Goal: Communication & Community: Participate in discussion

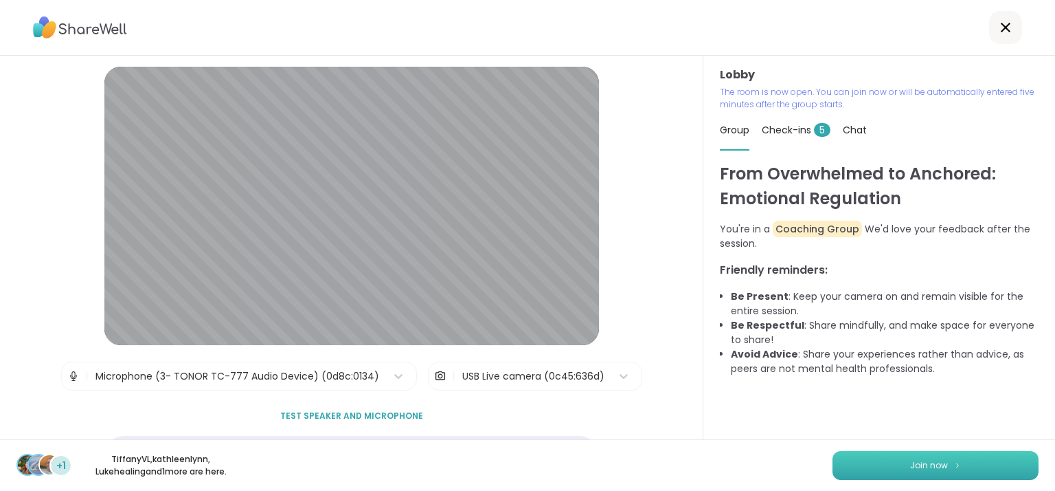
click at [932, 467] on span "Join now" at bounding box center [929, 465] width 38 height 12
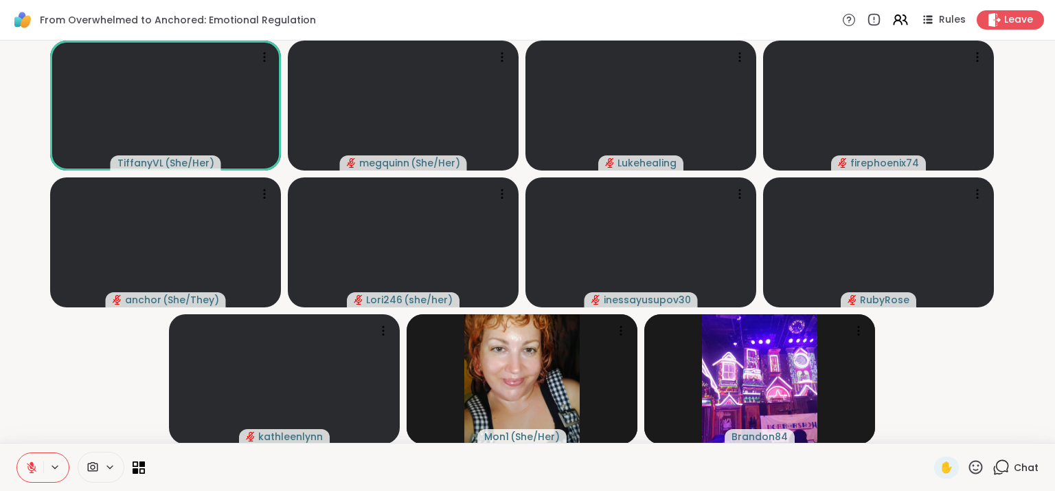
click at [1014, 469] on span "Chat" at bounding box center [1026, 467] width 25 height 14
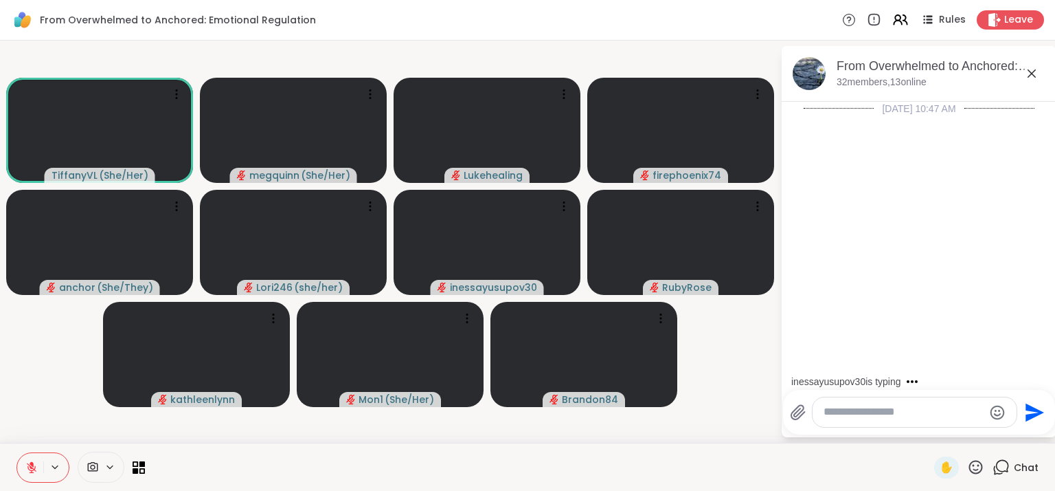
click at [877, 417] on textarea "Type your message" at bounding box center [904, 412] width 160 height 14
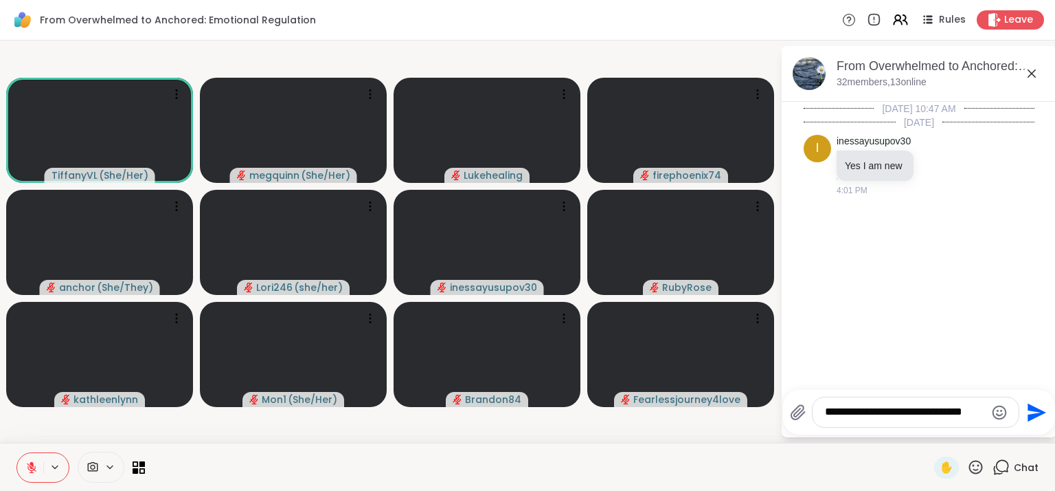
type textarea "**********"
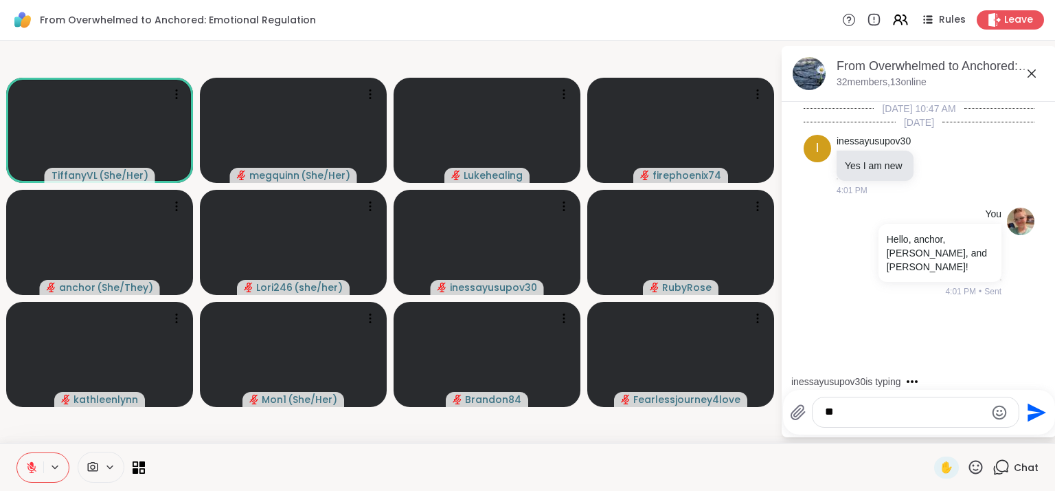
type textarea "*"
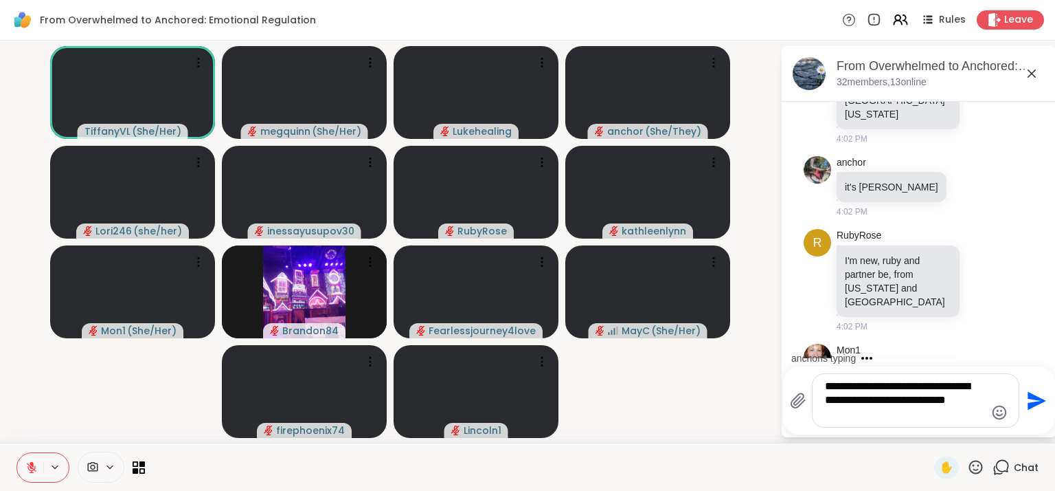
scroll to position [442, 0]
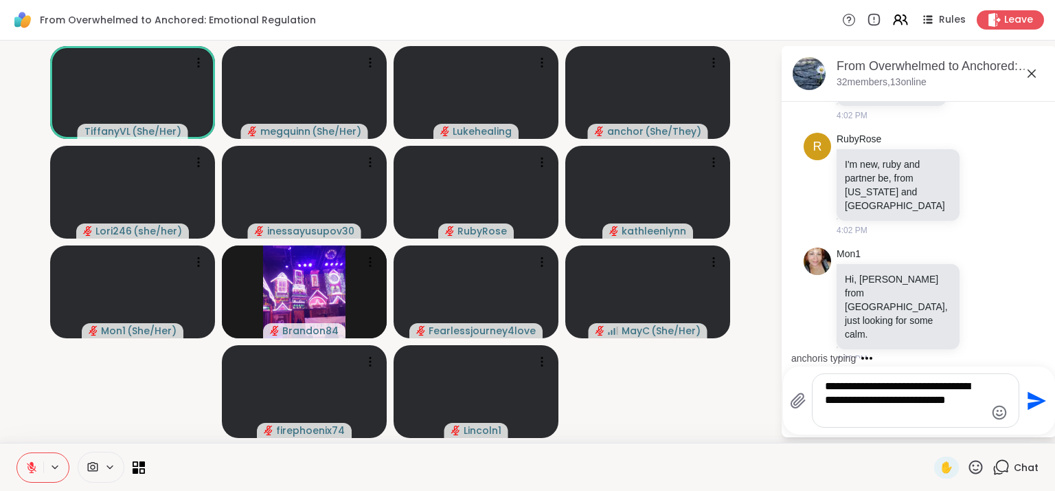
type textarea "**********"
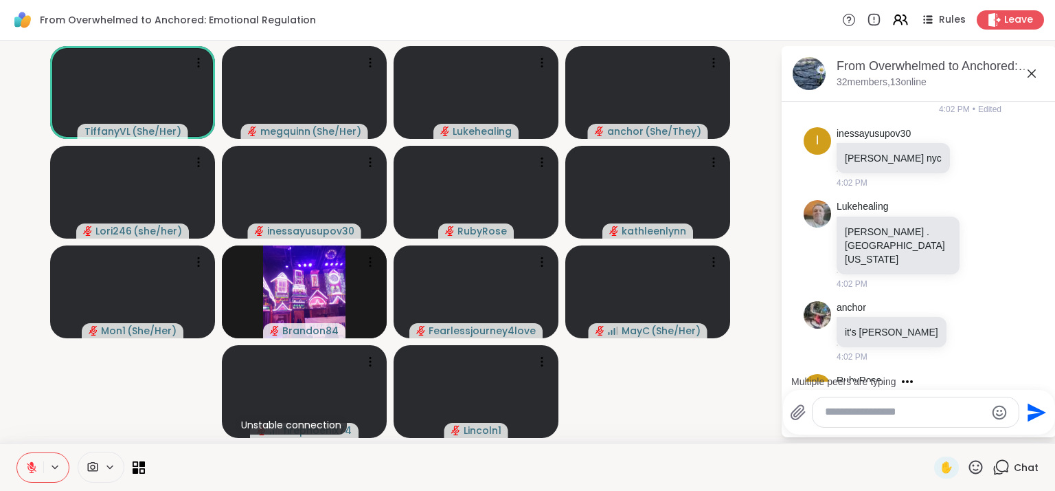
scroll to position [206, 0]
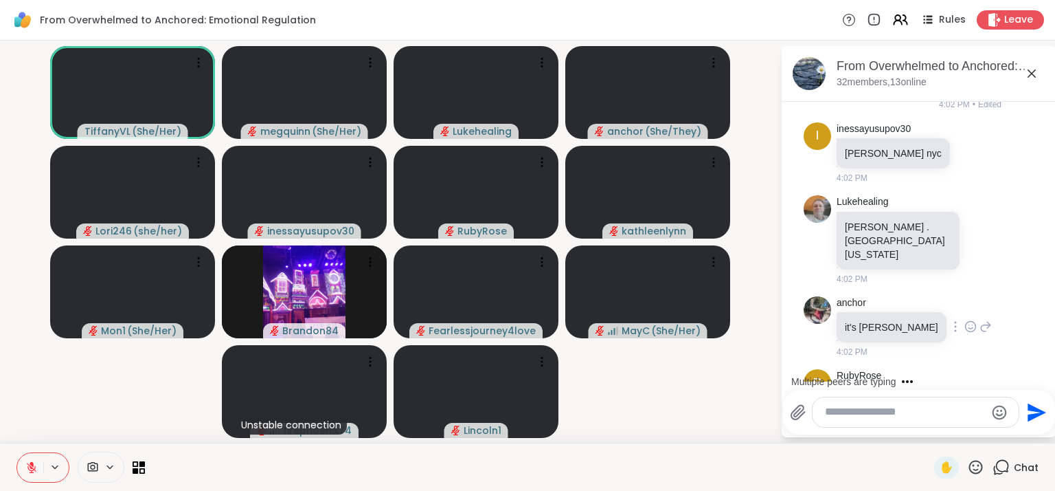
click at [965, 319] on icon at bounding box center [971, 326] width 12 height 14
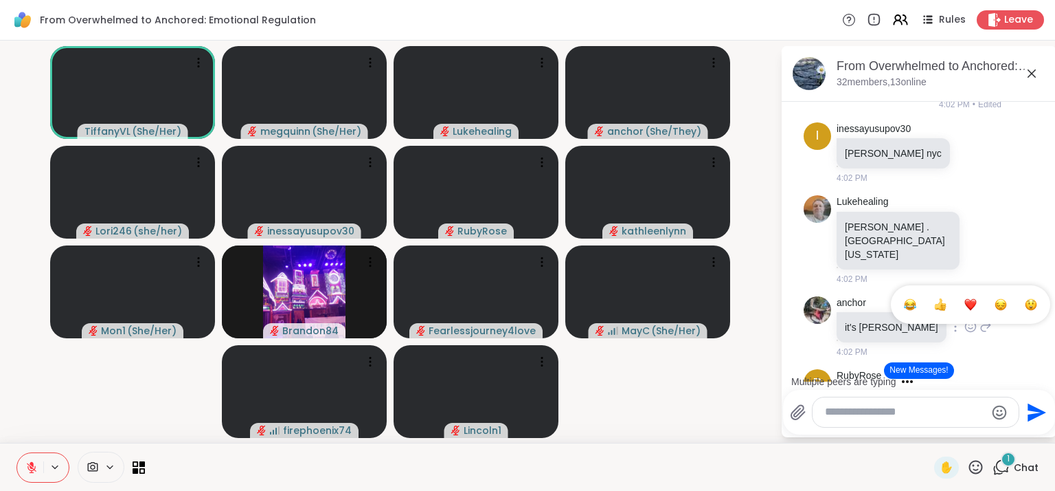
click at [965, 298] on div "Select Reaction: Heart" at bounding box center [971, 304] width 12 height 12
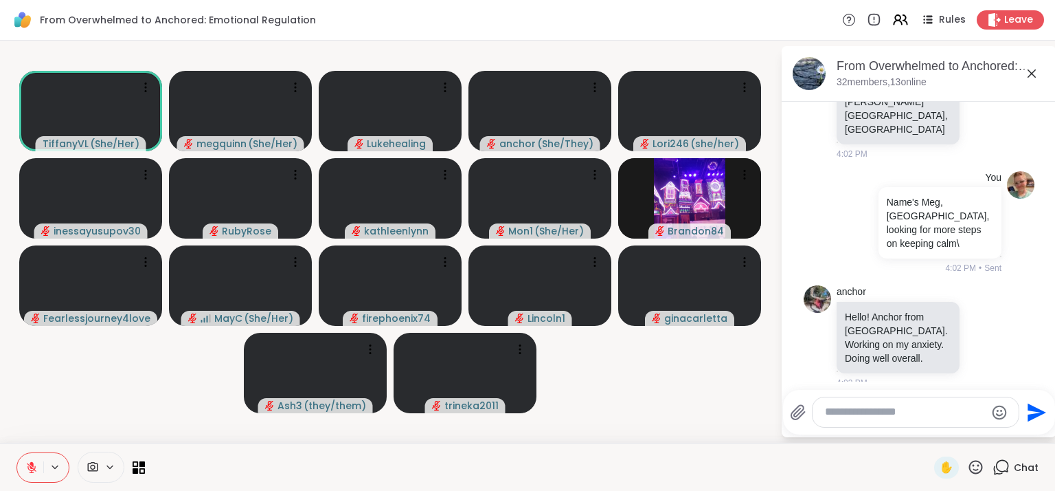
scroll to position [896, 0]
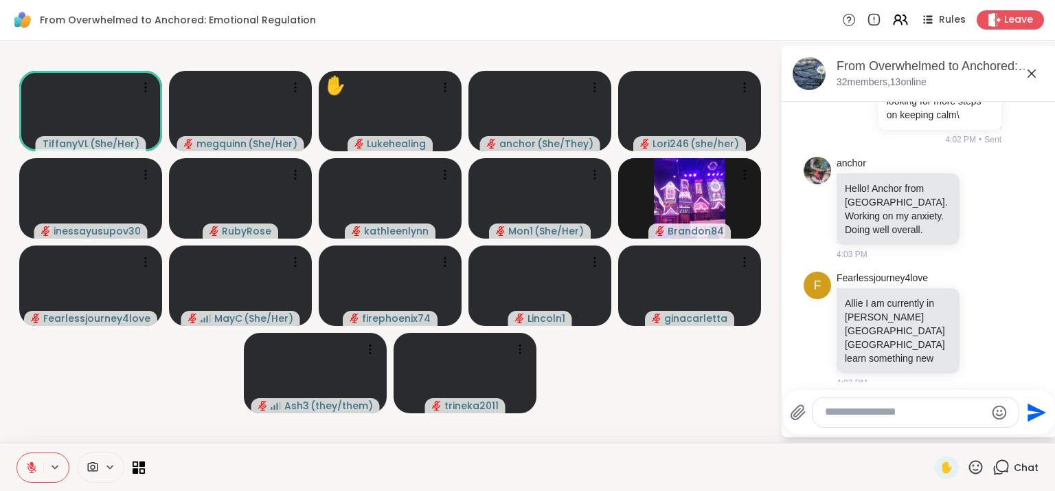
click at [69, 401] on video-player-container "TiffanyVL ( She/Her ) megquinn ( She/Her ) ✋ Lukehealing anchor ( She/They ) Lo…" at bounding box center [390, 241] width 764 height 391
click at [59, 464] on icon at bounding box center [54, 467] width 11 height 12
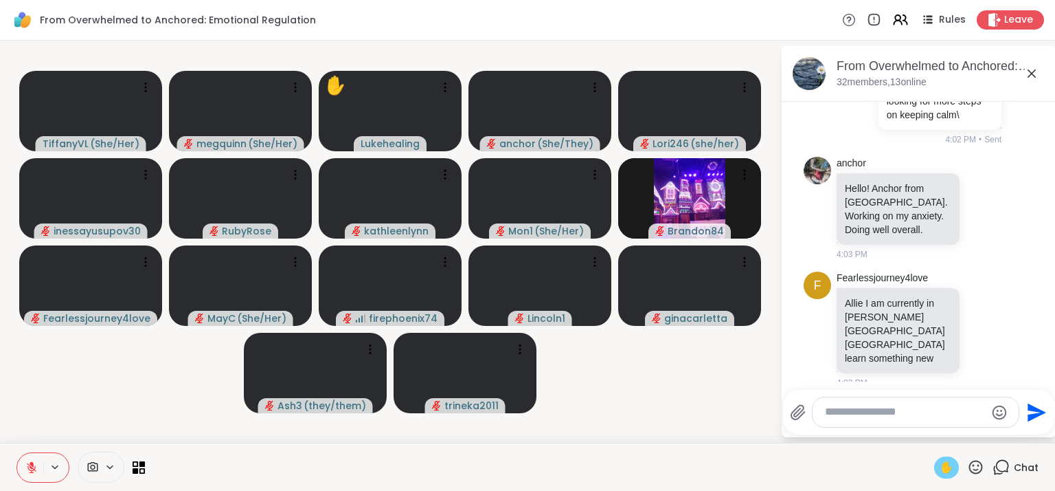
click at [935, 476] on div "✋" at bounding box center [946, 467] width 25 height 22
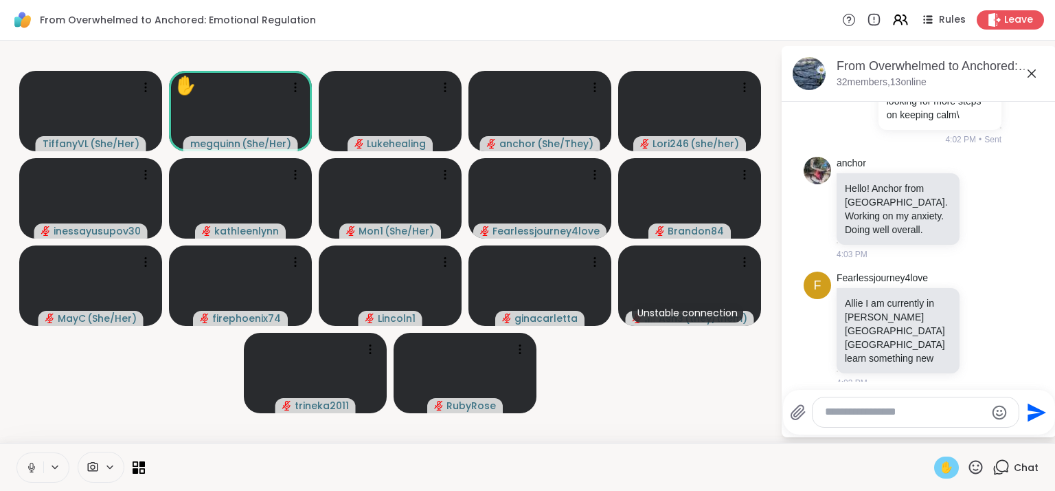
click at [940, 463] on span "✋" at bounding box center [947, 467] width 14 height 16
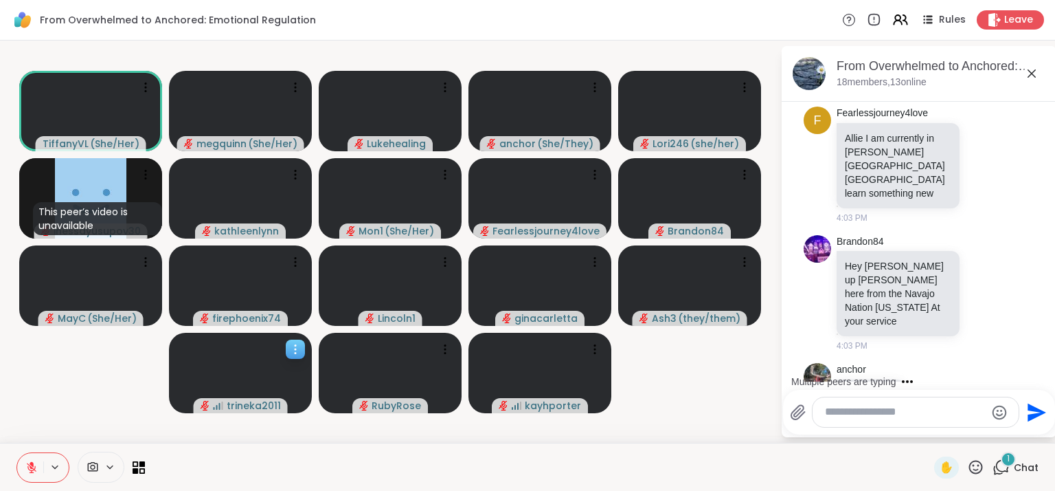
scroll to position [1134, 0]
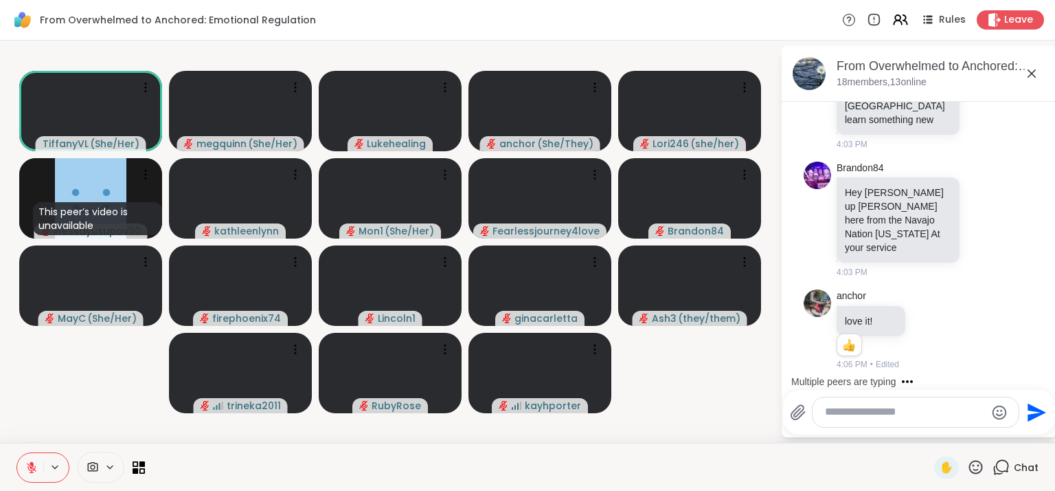
click at [863, 414] on textarea "Type your message" at bounding box center [905, 412] width 160 height 14
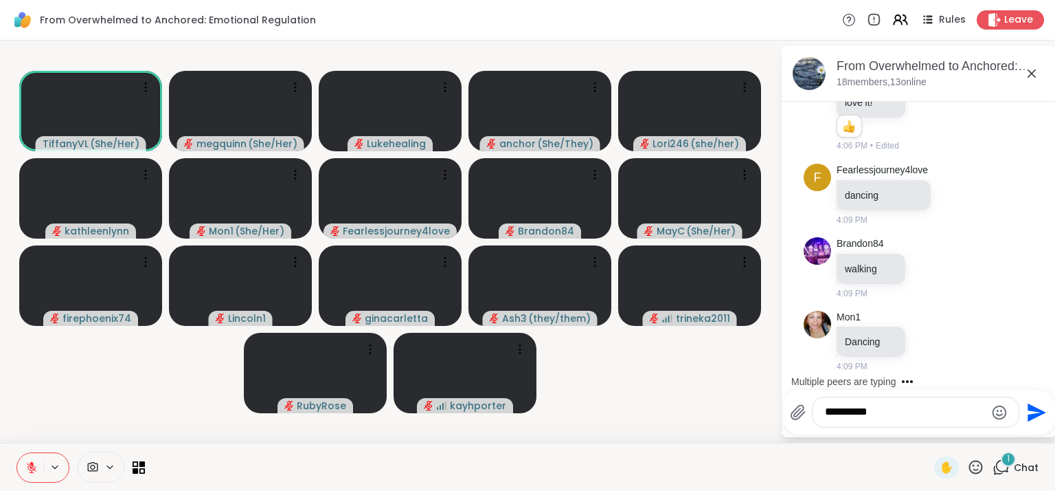
scroll to position [1426, 0]
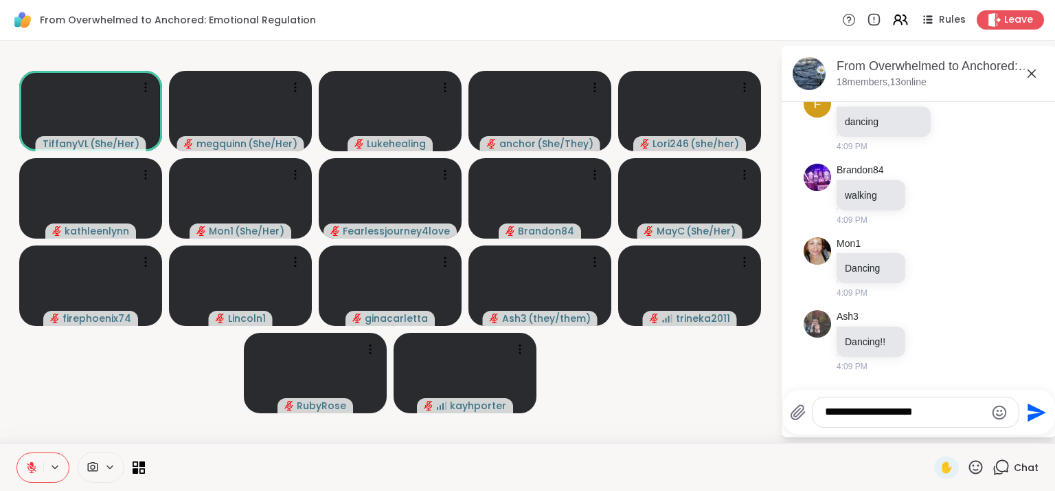
type textarea "**********"
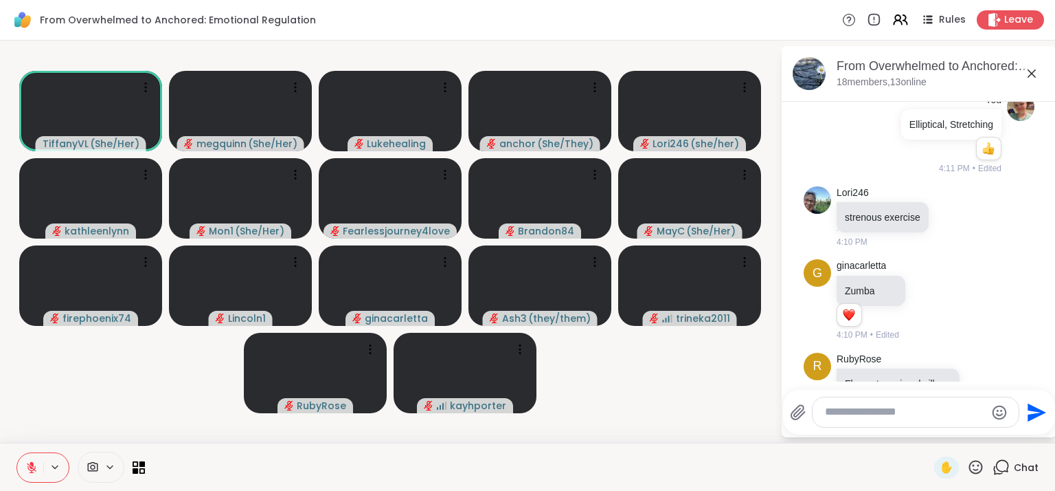
scroll to position [1902, 0]
click at [868, 415] on textarea "Type your message" at bounding box center [905, 412] width 160 height 14
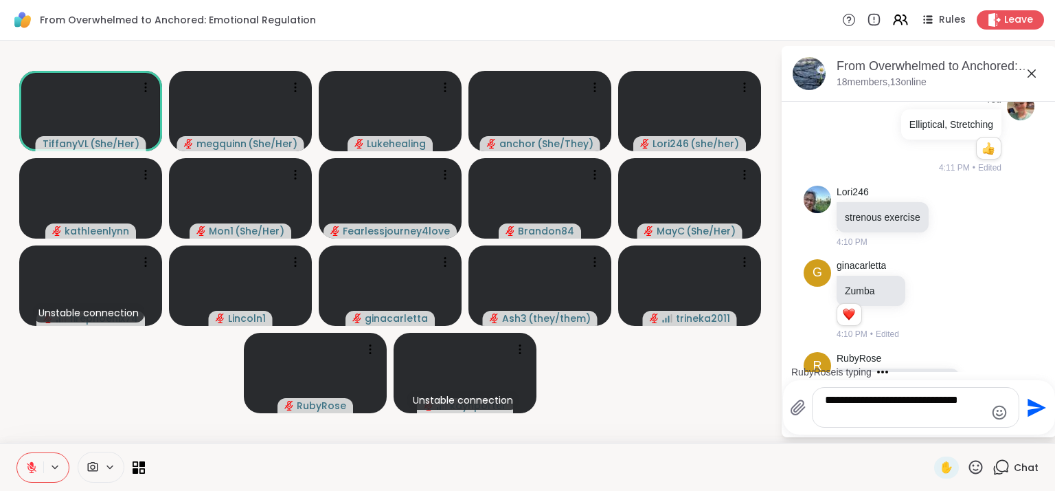
scroll to position [1903, 0]
type textarea "**********"
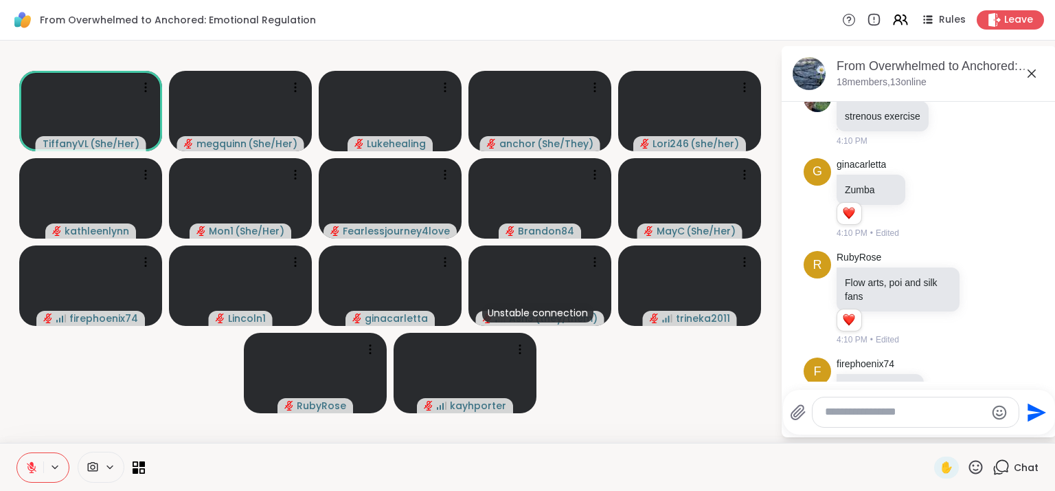
scroll to position [2023, 0]
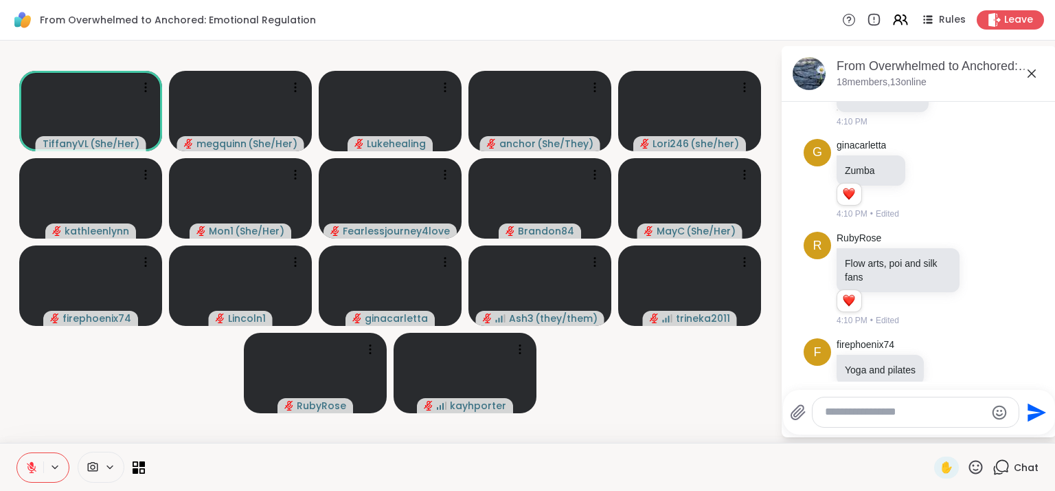
click at [879, 420] on div at bounding box center [916, 412] width 206 height 30
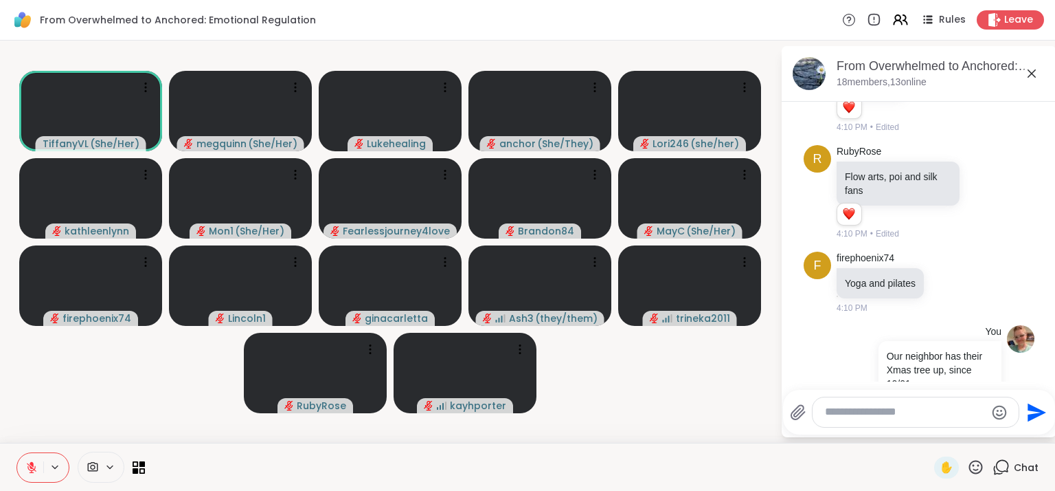
click at [868, 415] on textarea "Type your message" at bounding box center [905, 412] width 160 height 14
type textarea "**********"
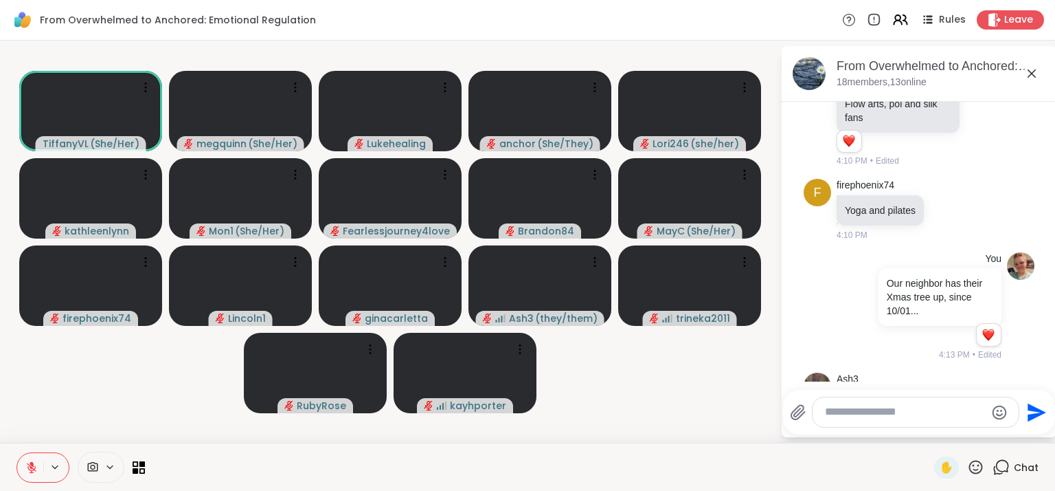
click at [979, 405] on icon at bounding box center [984, 410] width 10 height 10
click at [978, 381] on div "Select Reaction: Heart" at bounding box center [984, 387] width 12 height 12
click at [693, 289] on video at bounding box center [689, 285] width 143 height 80
click at [713, 403] on video-player-container "TiffanyVL ( She/Her ) megquinn ( She/Her ) Lukehealing anchor ( She/They ) Lori…" at bounding box center [390, 241] width 764 height 391
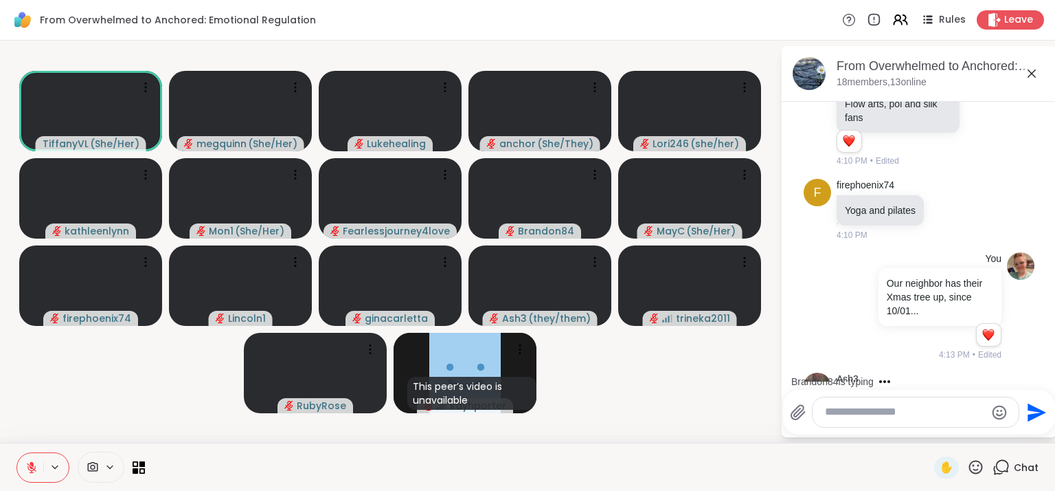
scroll to position [2303, 0]
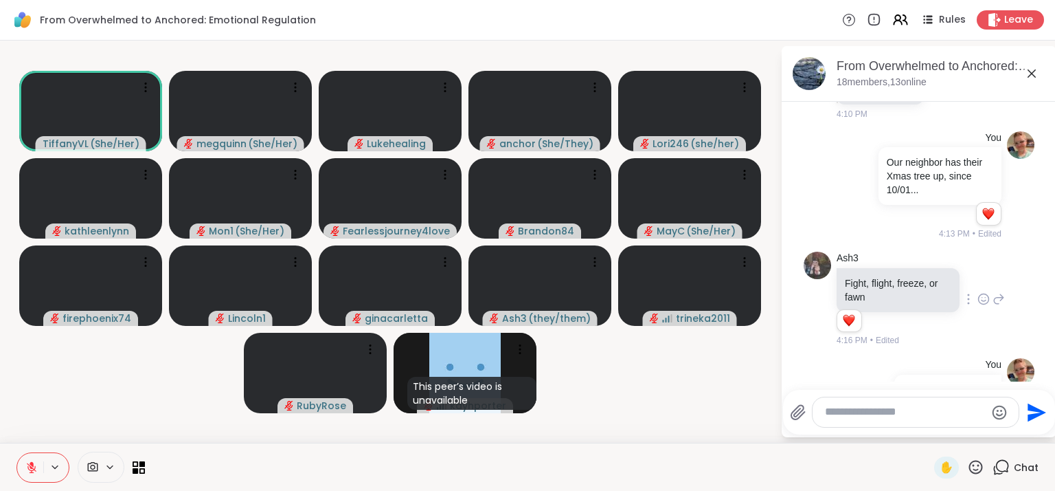
drag, startPoint x: 100, startPoint y: 385, endPoint x: 65, endPoint y: 390, distance: 35.3
click at [100, 385] on video-player-container "TiffanyVL ( She/Her ) megquinn ( She/Her ) Lukehealing anchor ( She/They ) Lori…" at bounding box center [390, 241] width 764 height 391
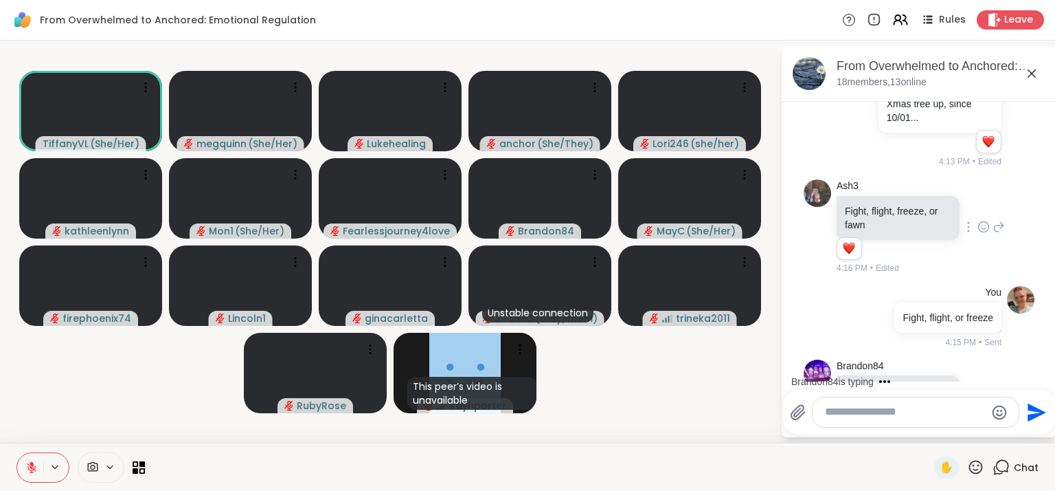
scroll to position [2449, 0]
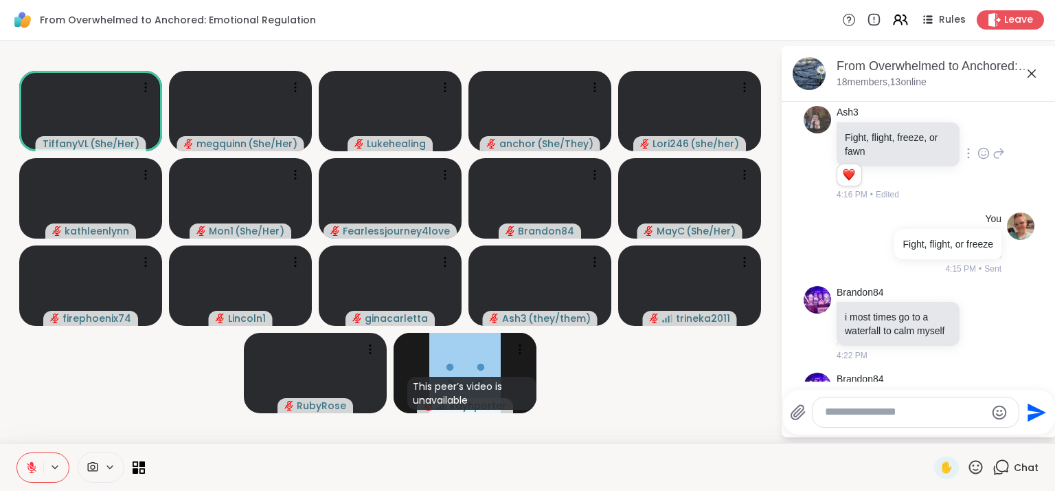
click at [842, 411] on textarea "Type your message" at bounding box center [905, 412] width 160 height 14
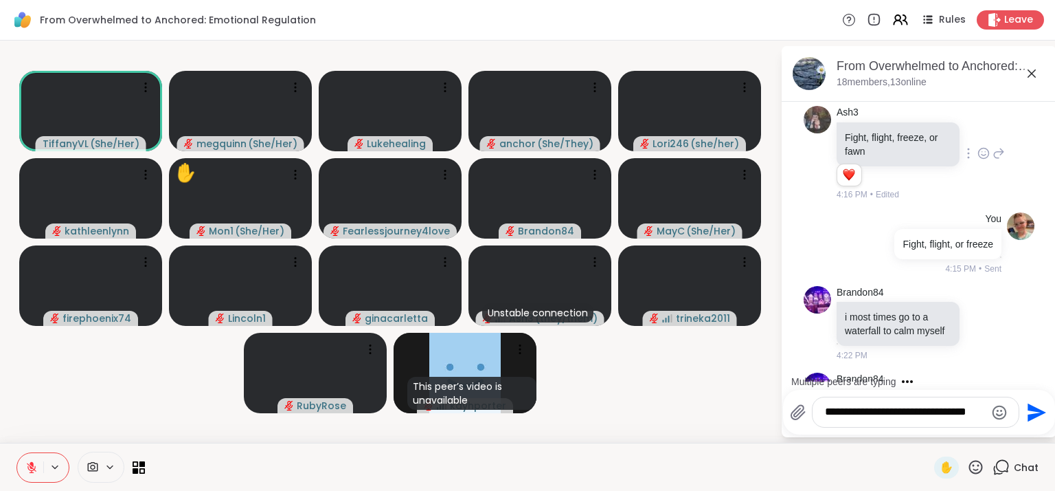
type textarea "**********"
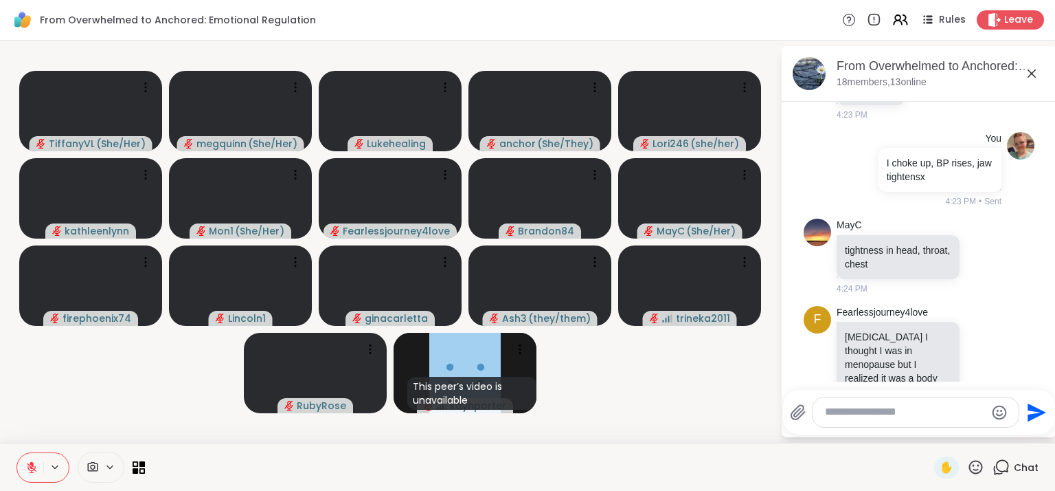
scroll to position [2992, 0]
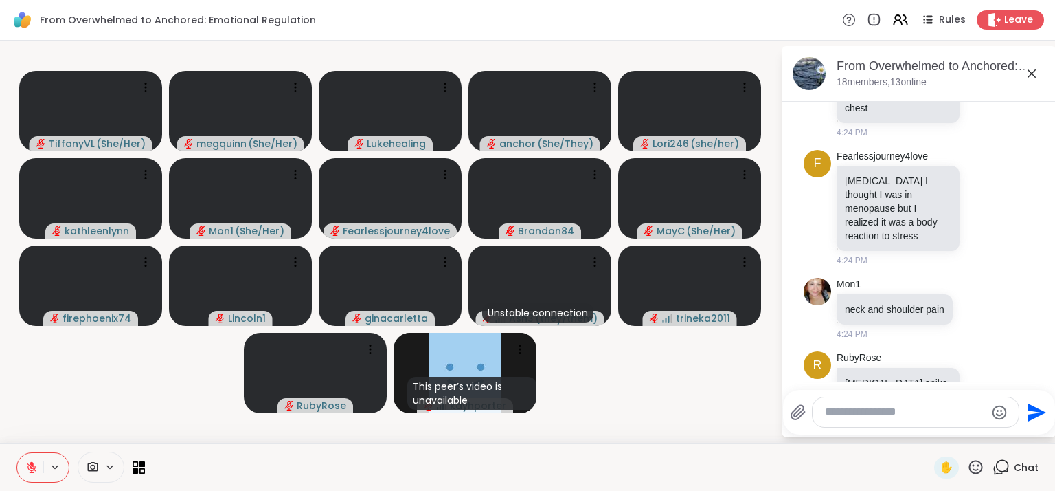
click at [858, 411] on textarea "Type your message" at bounding box center [905, 412] width 160 height 14
paste textarea "**********"
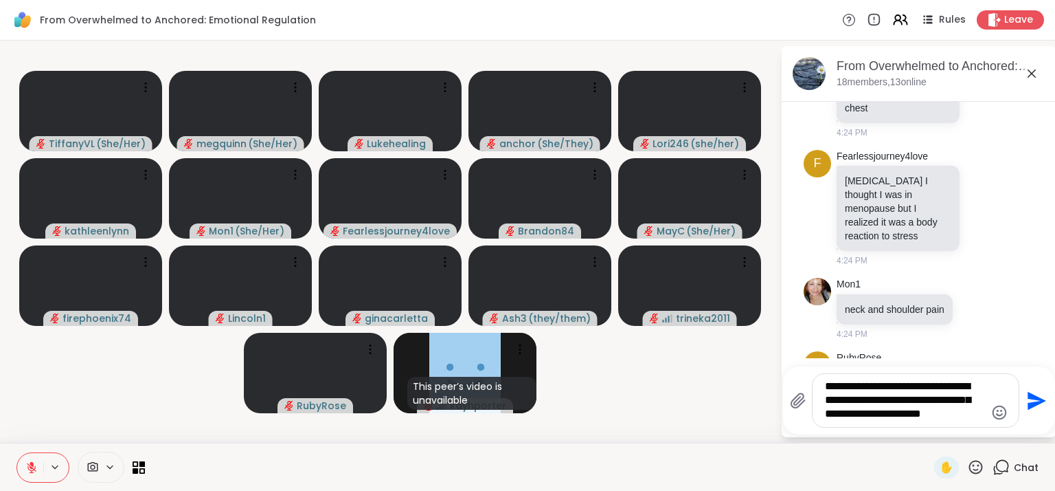
click at [881, 401] on textarea "**********" at bounding box center [905, 400] width 160 height 42
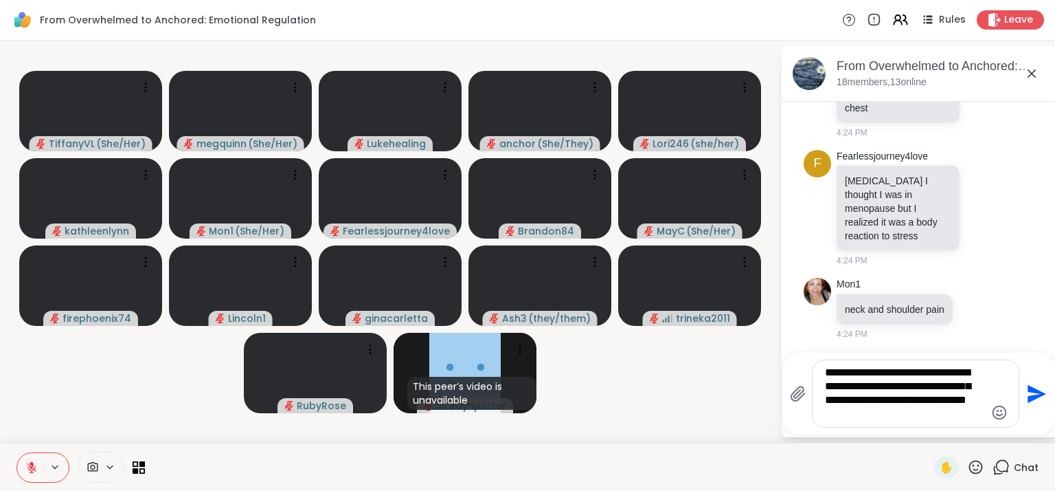
type textarea "**********"
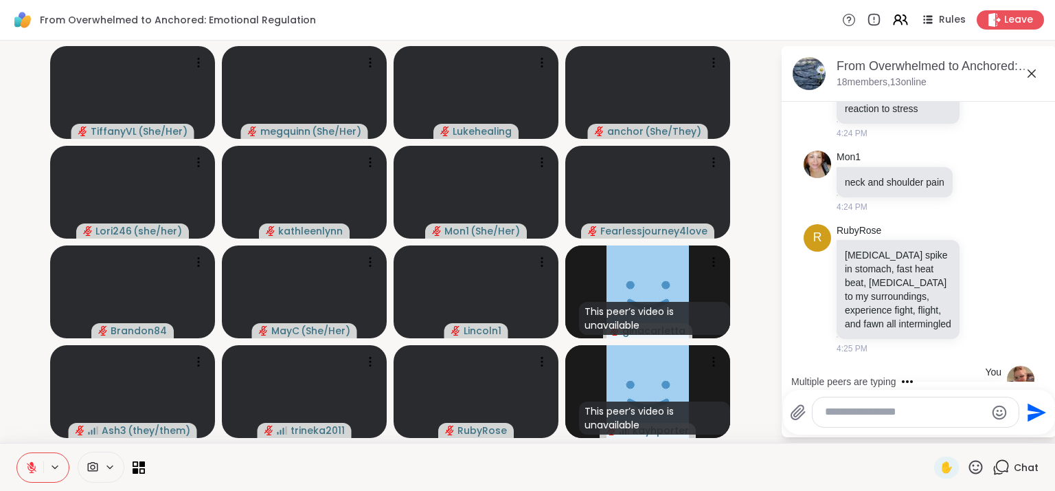
scroll to position [3213, 0]
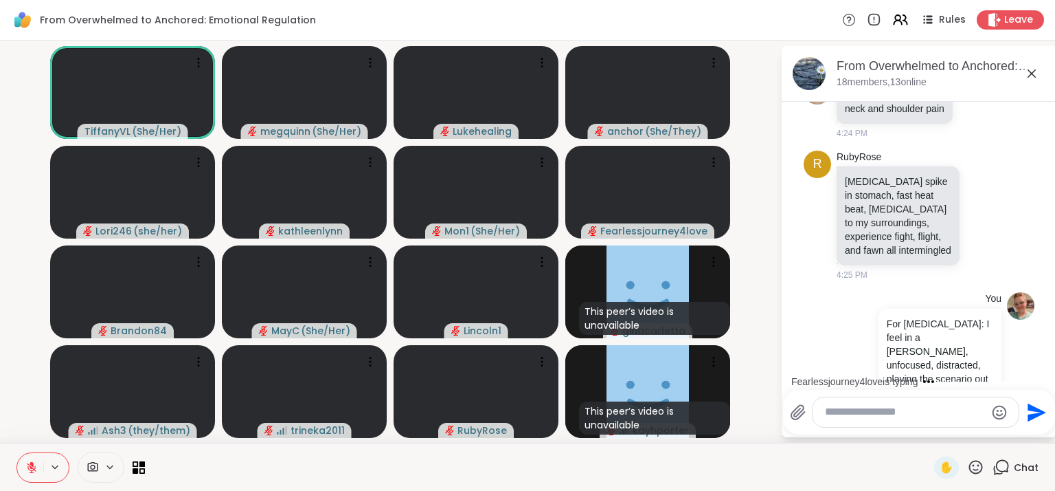
click at [952, 471] on icon at bounding box center [956, 478] width 12 height 14
click at [932, 442] on button "Select Reaction: Thumbs up" at bounding box center [925, 455] width 27 height 27
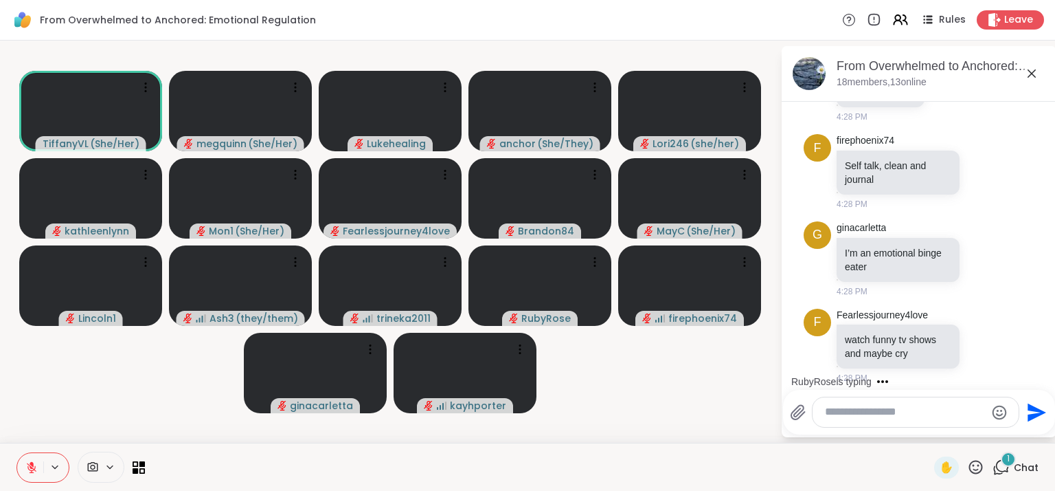
scroll to position [4001, 0]
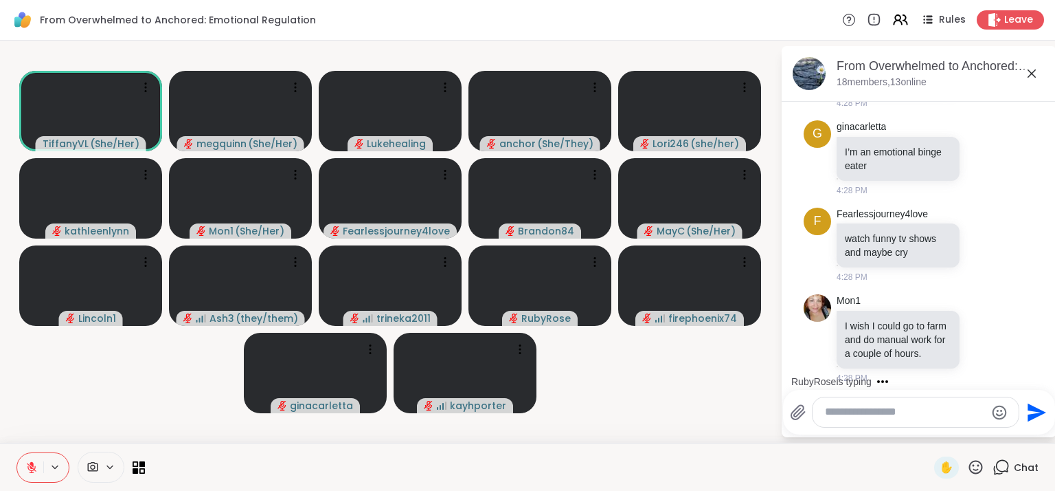
click at [865, 414] on textarea "Type your message" at bounding box center [905, 412] width 160 height 14
paste textarea "**********"
type textarea "**********"
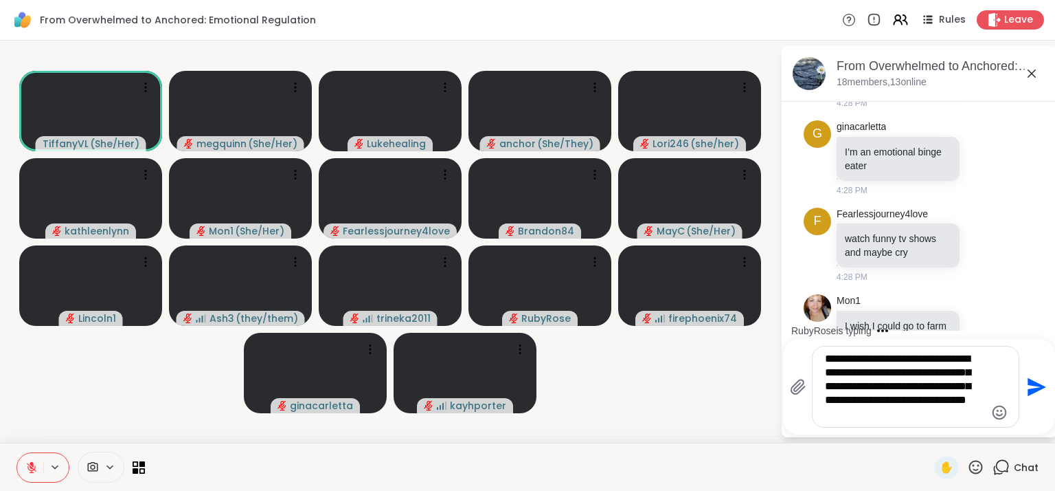
drag, startPoint x: 917, startPoint y: 420, endPoint x: 802, endPoint y: 357, distance: 131.0
click at [802, 357] on div "**********" at bounding box center [904, 387] width 229 height 82
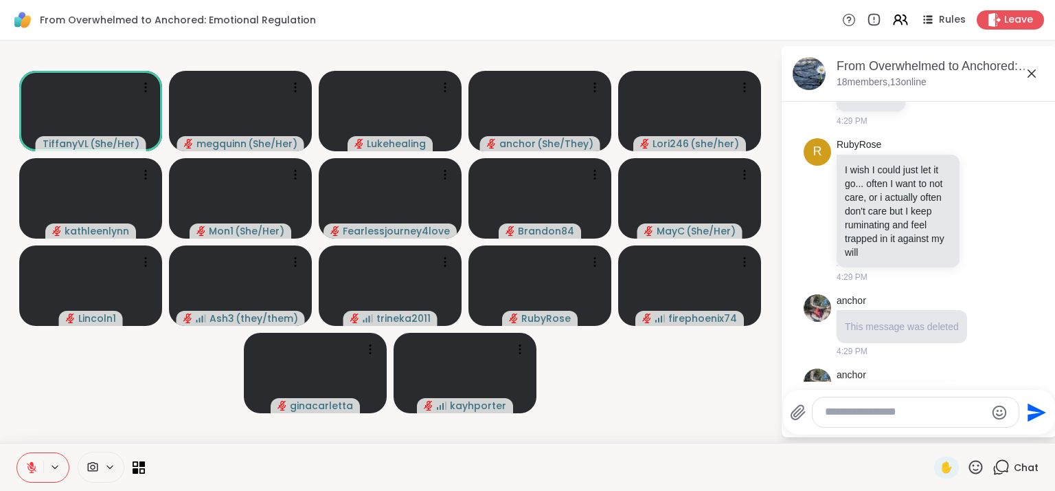
scroll to position [4532, 0]
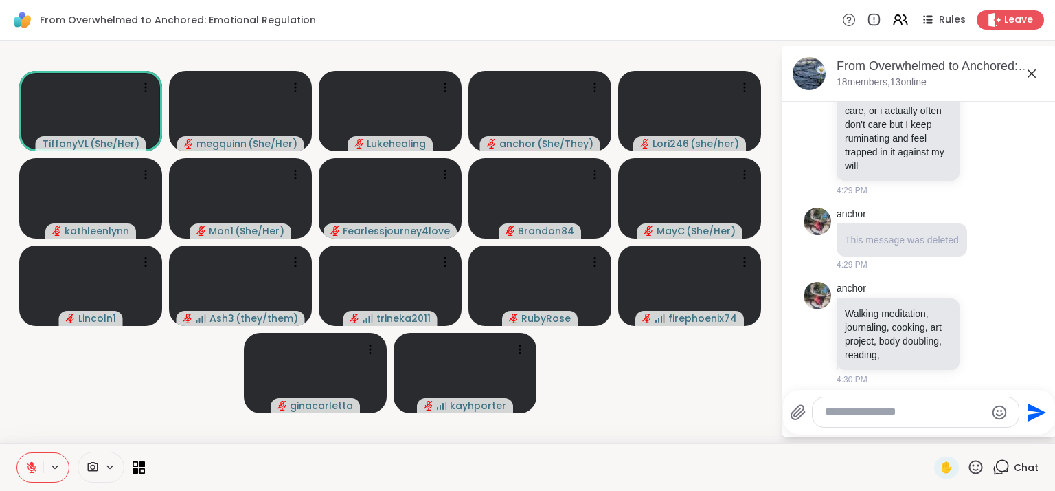
click at [875, 415] on textarea "Type your message" at bounding box center [905, 412] width 160 height 14
paste textarea "**********"
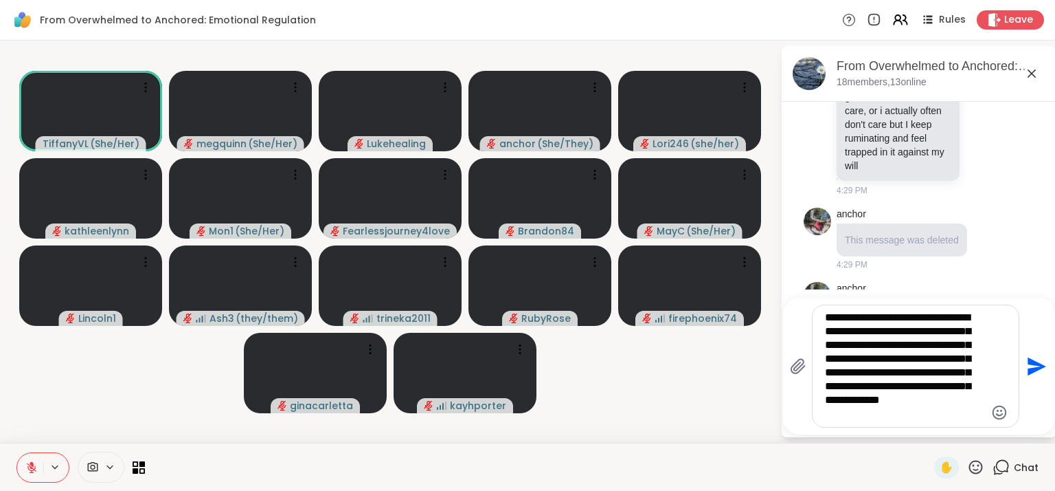
click at [879, 389] on textarea "**********" at bounding box center [905, 366] width 160 height 111
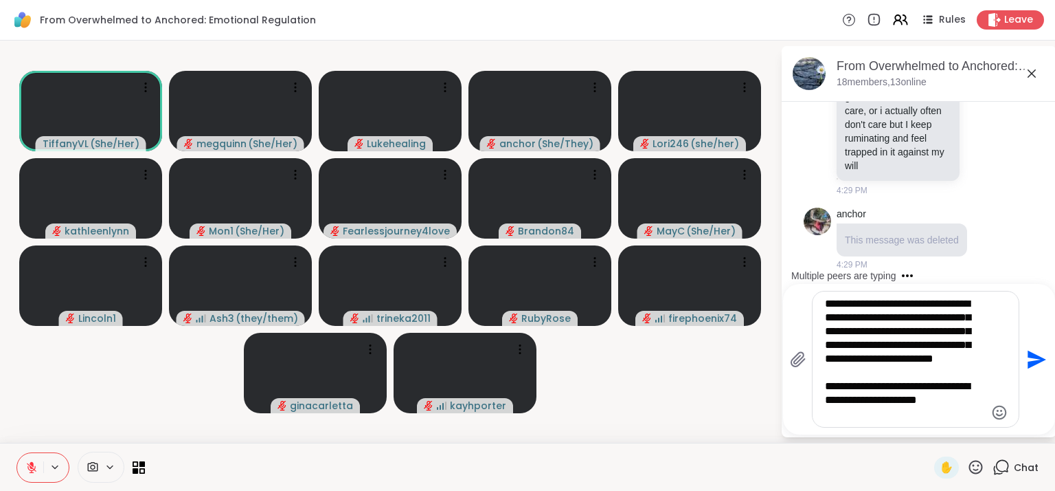
type textarea "**********"
click at [1026, 359] on icon "Send" at bounding box center [1035, 359] width 22 height 22
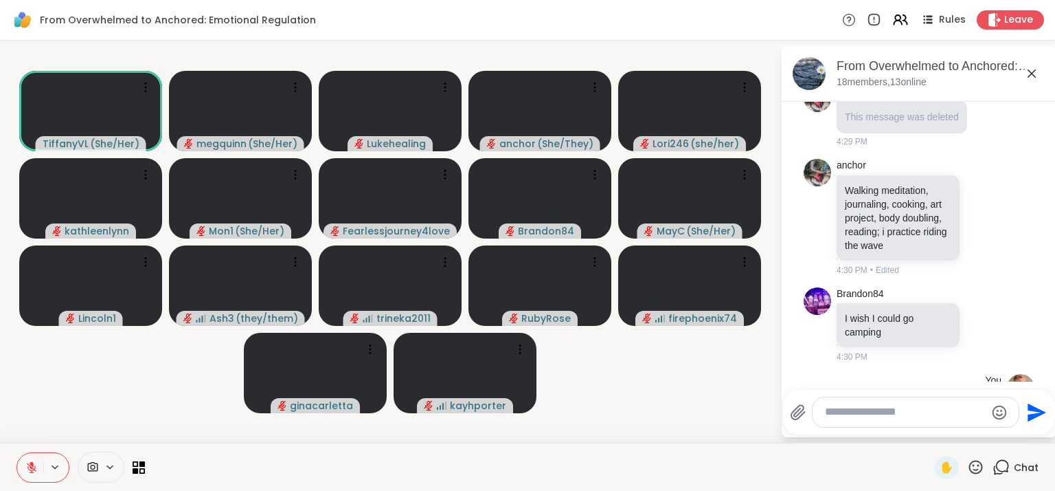
scroll to position [4531, 0]
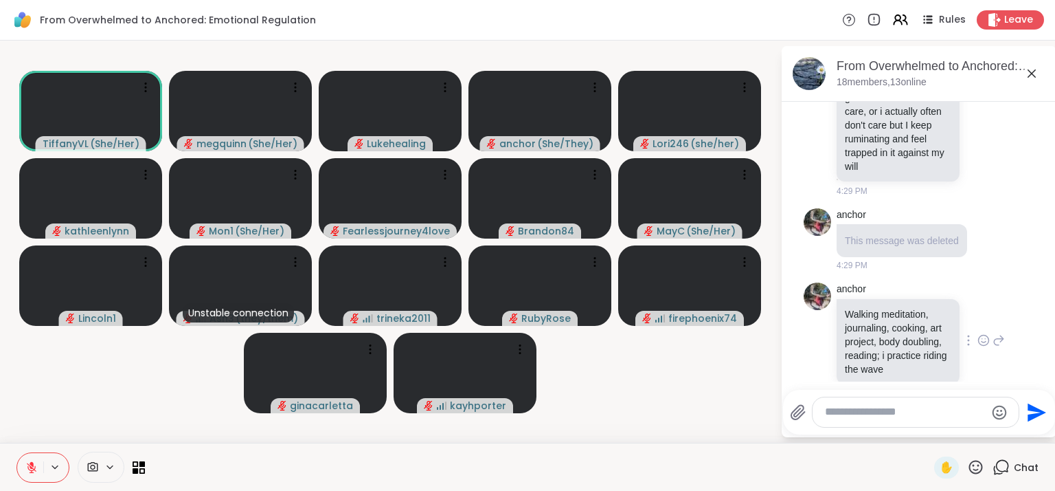
click at [978, 333] on icon at bounding box center [984, 340] width 12 height 14
click at [978, 312] on div "Select Reaction: Heart" at bounding box center [984, 318] width 12 height 12
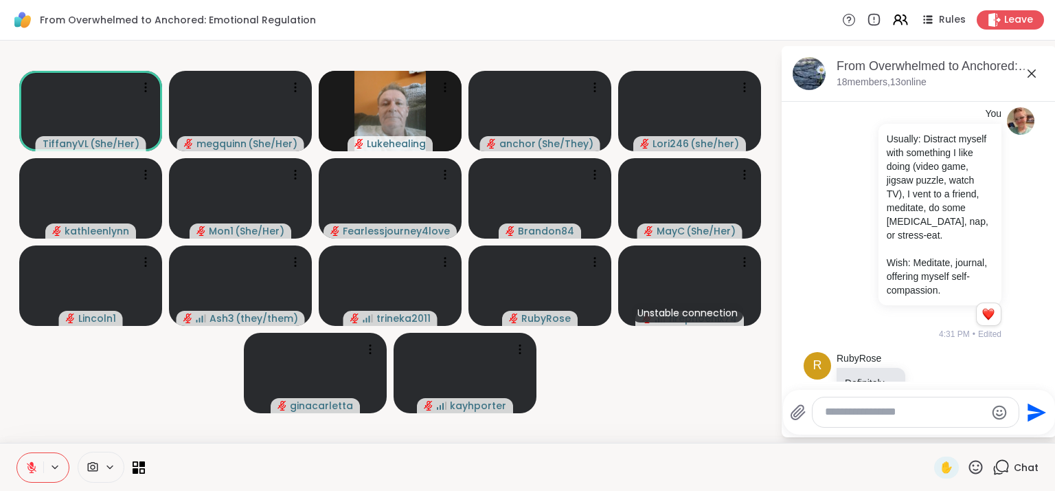
scroll to position [5071, 0]
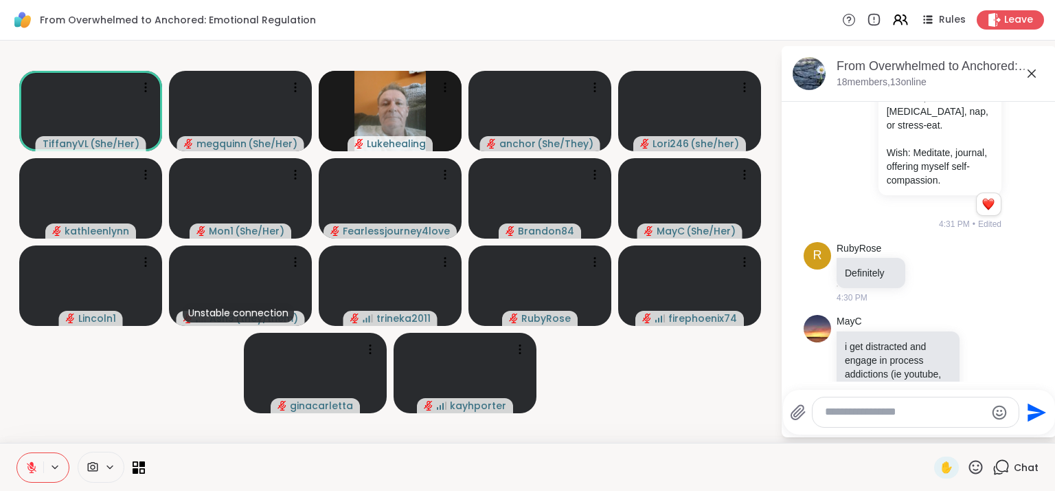
click at [894, 409] on textarea "Type your message" at bounding box center [905, 412] width 160 height 14
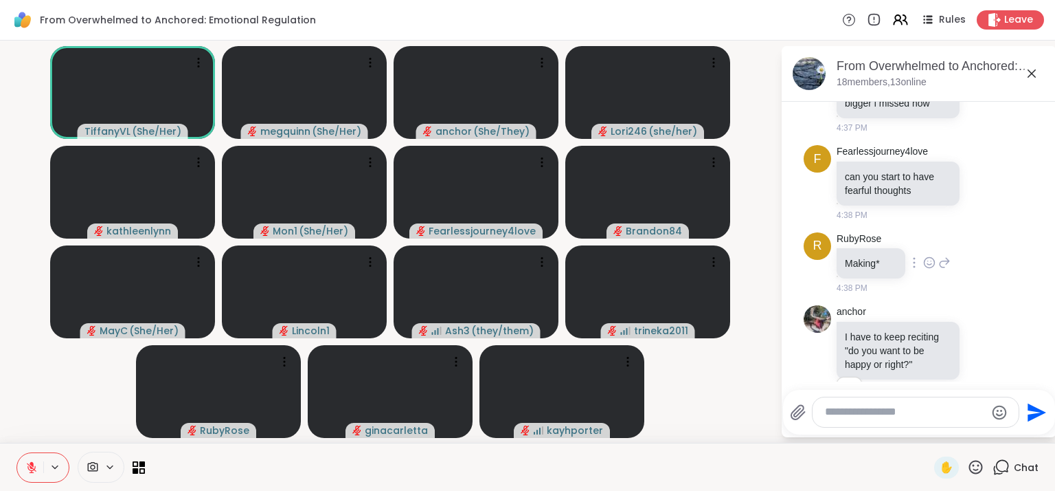
scroll to position [5565, 0]
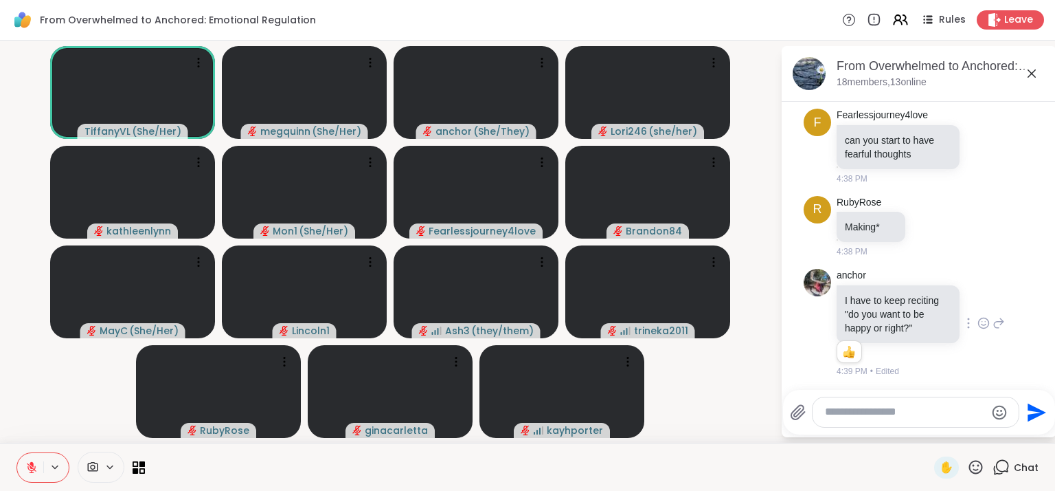
click at [978, 318] on icon at bounding box center [984, 323] width 12 height 14
click at [947, 297] on div "Select Reaction: Thumbs up" at bounding box center [953, 301] width 12 height 12
click at [838, 418] on textarea "Type your message" at bounding box center [905, 412] width 160 height 14
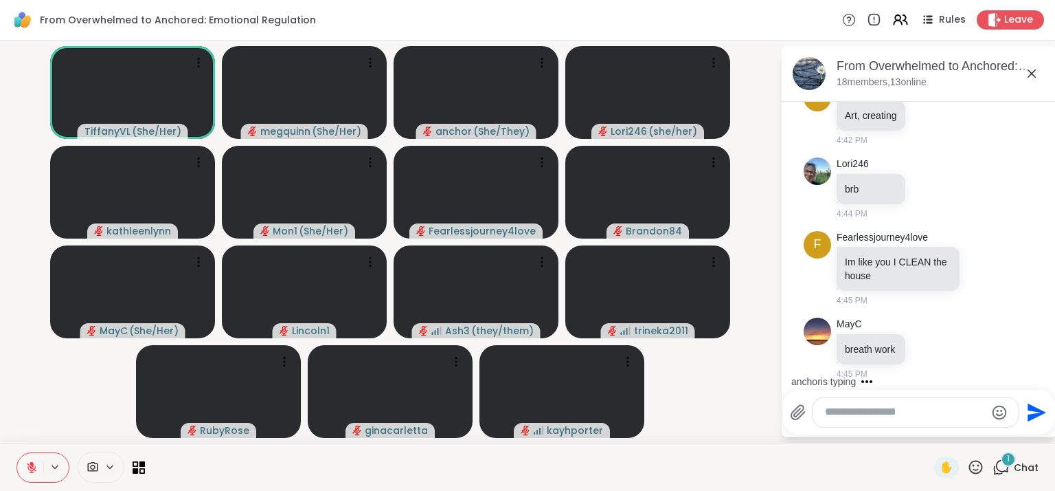
scroll to position [5999, 0]
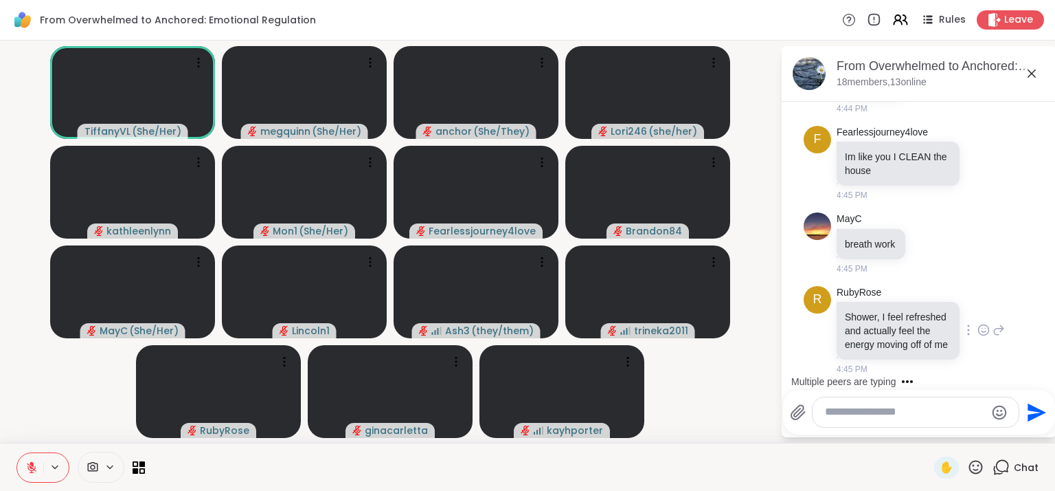
click at [978, 323] on icon at bounding box center [984, 330] width 12 height 14
click at [978, 302] on div "Select Reaction: Heart" at bounding box center [984, 308] width 12 height 12
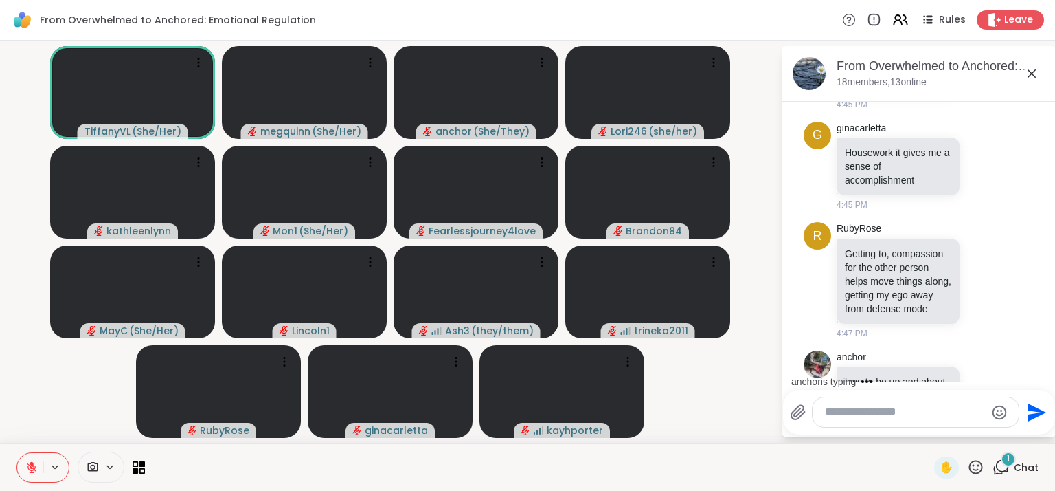
scroll to position [6434, 0]
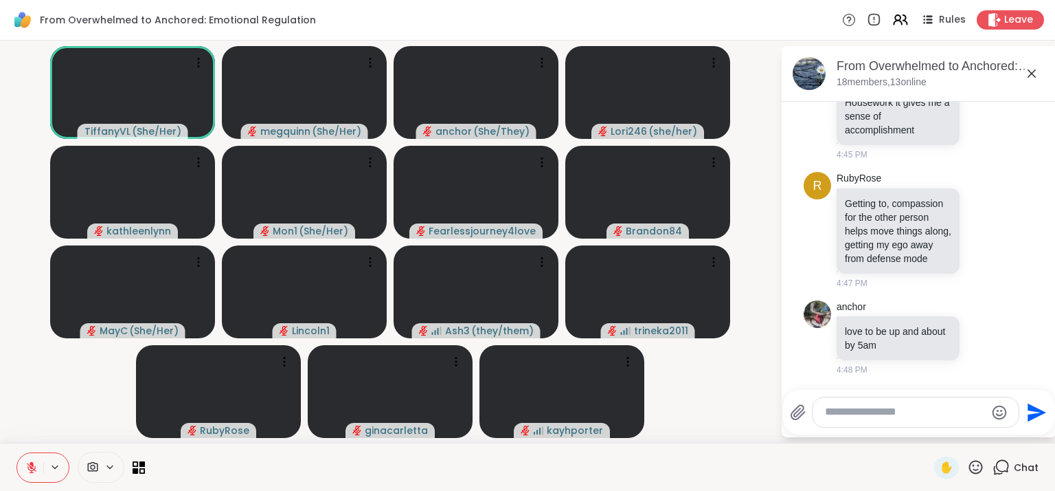
click at [868, 412] on textarea "Type your message" at bounding box center [905, 412] width 160 height 14
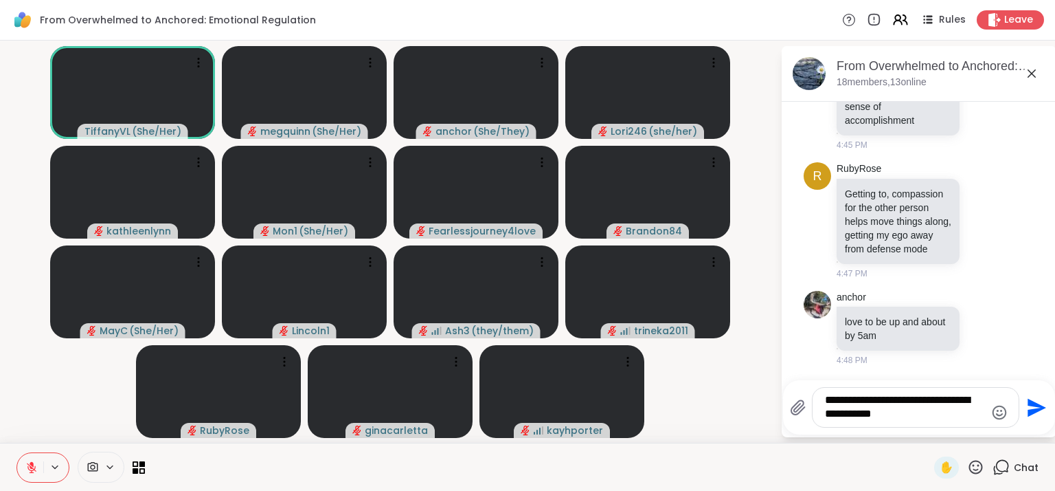
type textarea "**********"
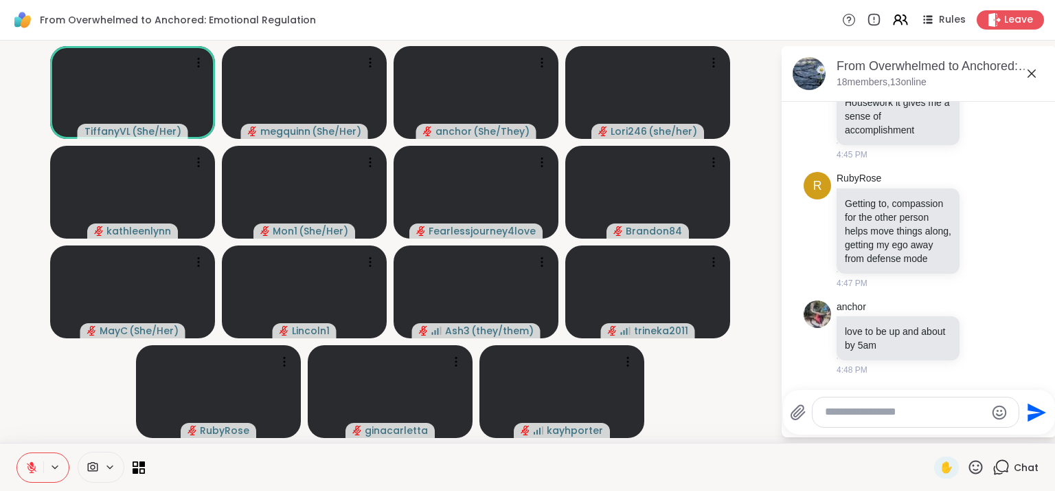
scroll to position [6535, 0]
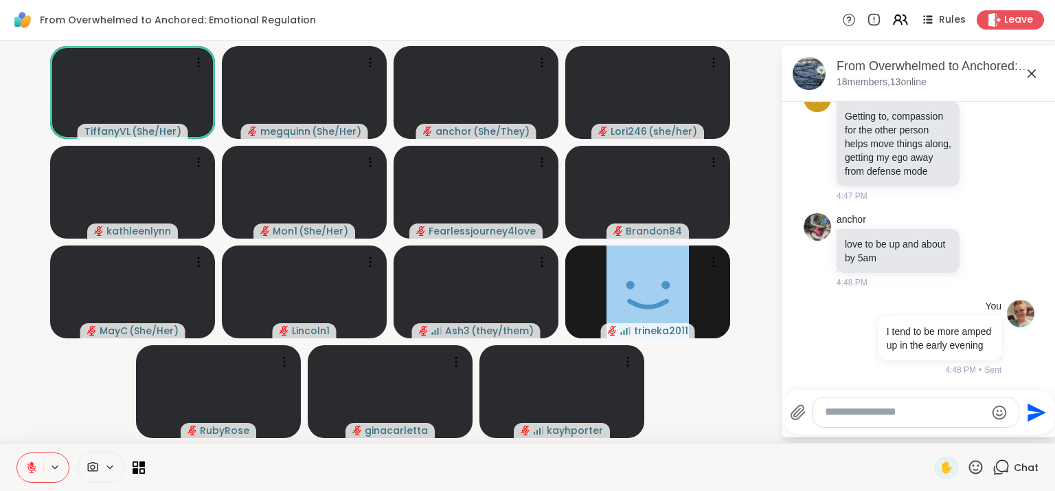
click at [969, 462] on icon at bounding box center [976, 467] width 14 height 14
drag, startPoint x: 893, startPoint y: 434, endPoint x: 860, endPoint y: 439, distance: 34.0
click at [899, 434] on span "❤️" at bounding box center [906, 431] width 14 height 16
click at [967, 467] on icon at bounding box center [975, 466] width 17 height 17
click at [711, 456] on div at bounding box center [539, 466] width 773 height 31
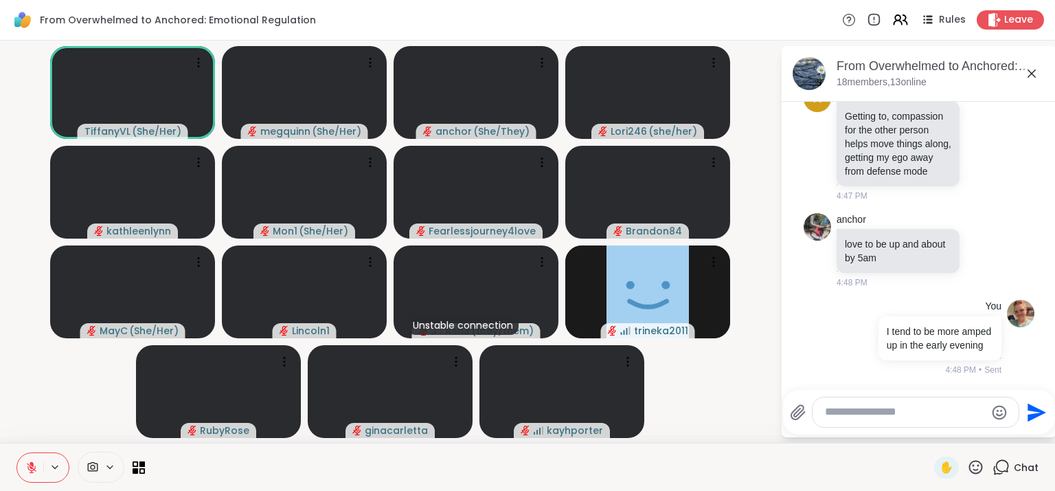
click at [875, 417] on textarea "Type your message" at bounding box center [905, 412] width 160 height 14
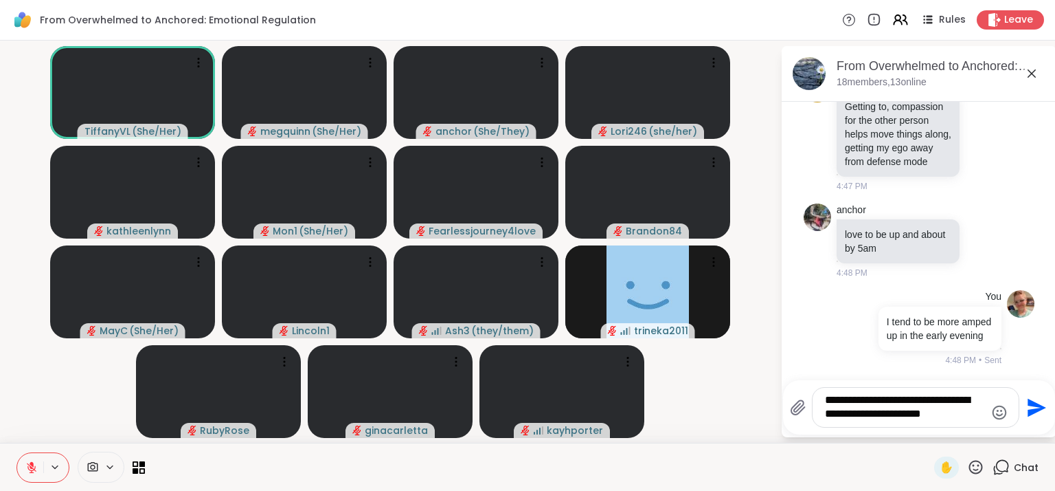
type textarea "**********"
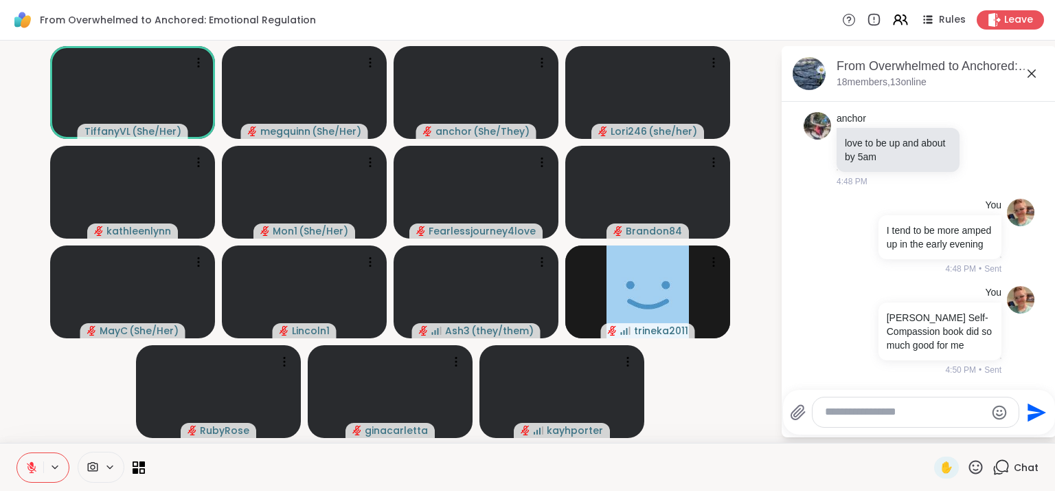
scroll to position [6708, 0]
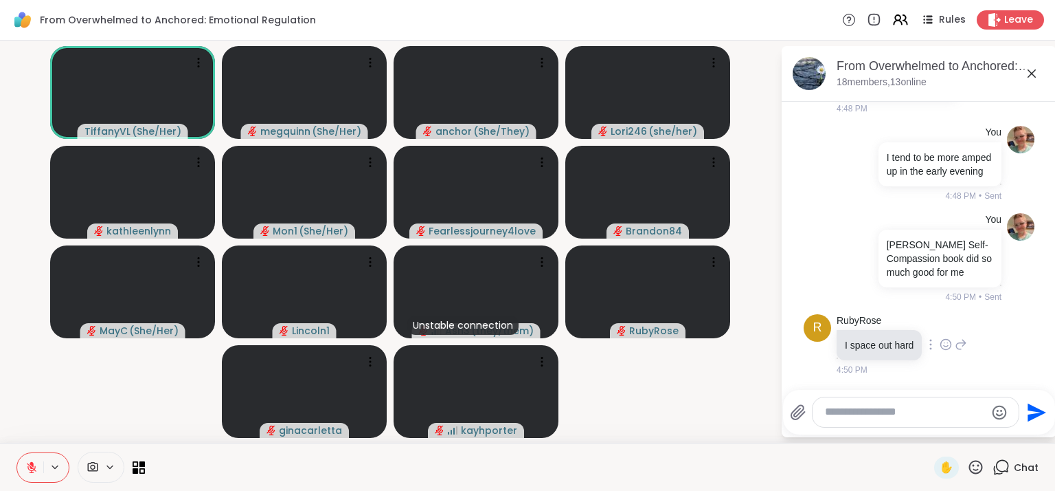
click at [945, 341] on icon at bounding box center [946, 344] width 12 height 14
click at [917, 326] on div "Select Reaction: Thumbs up" at bounding box center [916, 322] width 12 height 12
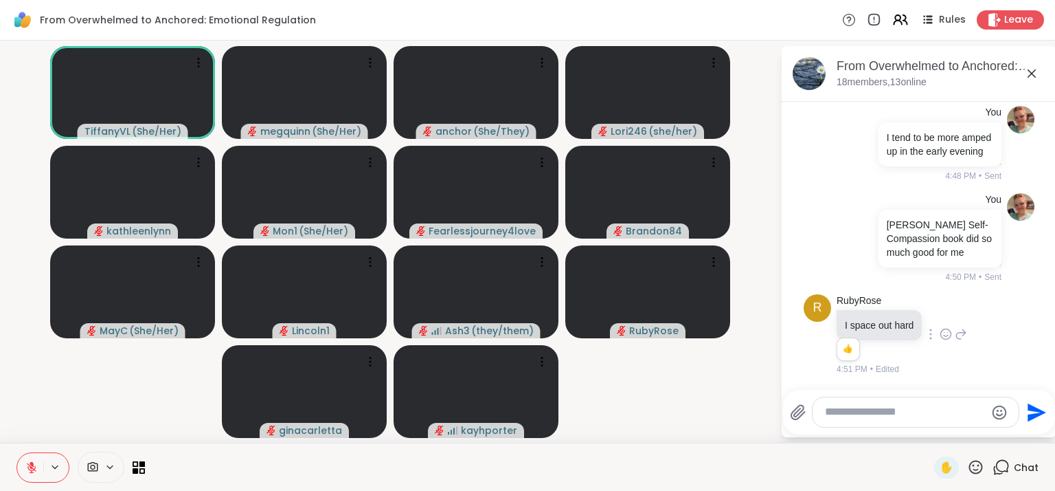
scroll to position [6728, 0]
click at [859, 408] on textarea "Type your message" at bounding box center [905, 412] width 160 height 14
type textarea "**********"
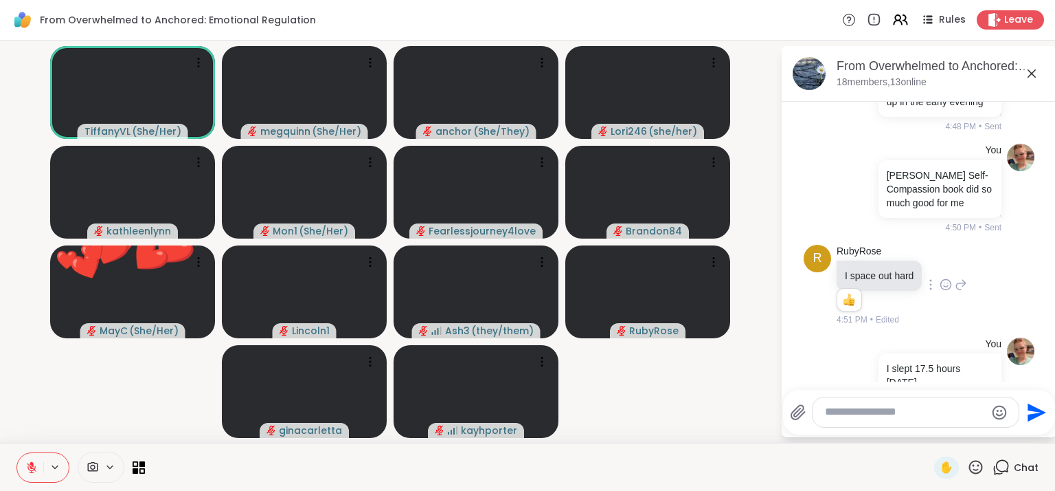
scroll to position [6814, 0]
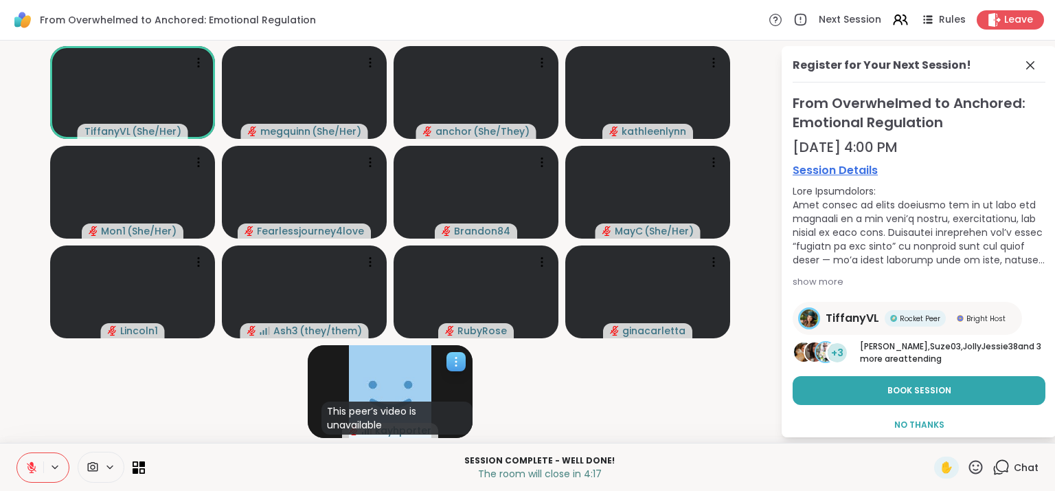
click at [455, 361] on icon at bounding box center [456, 362] width 14 height 14
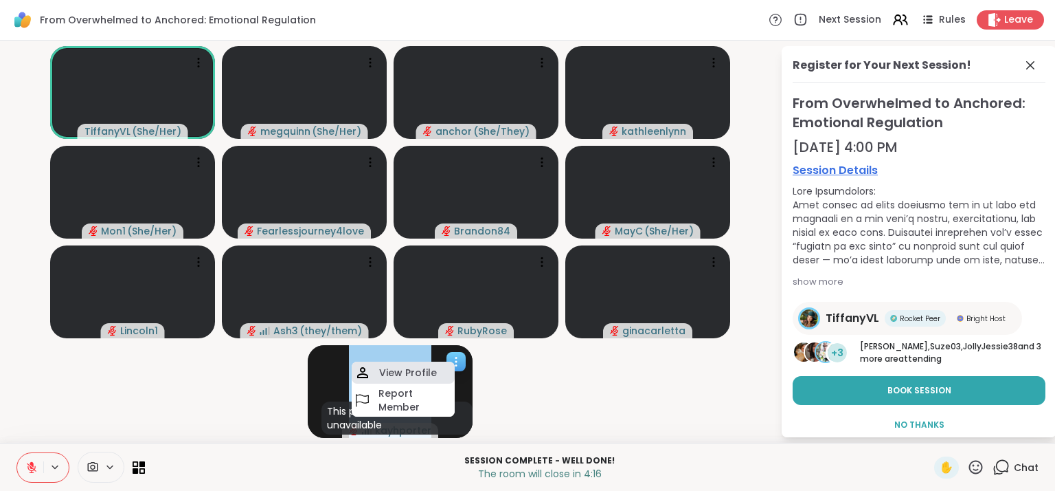
click at [436, 367] on div "View Profile" at bounding box center [403, 372] width 103 height 22
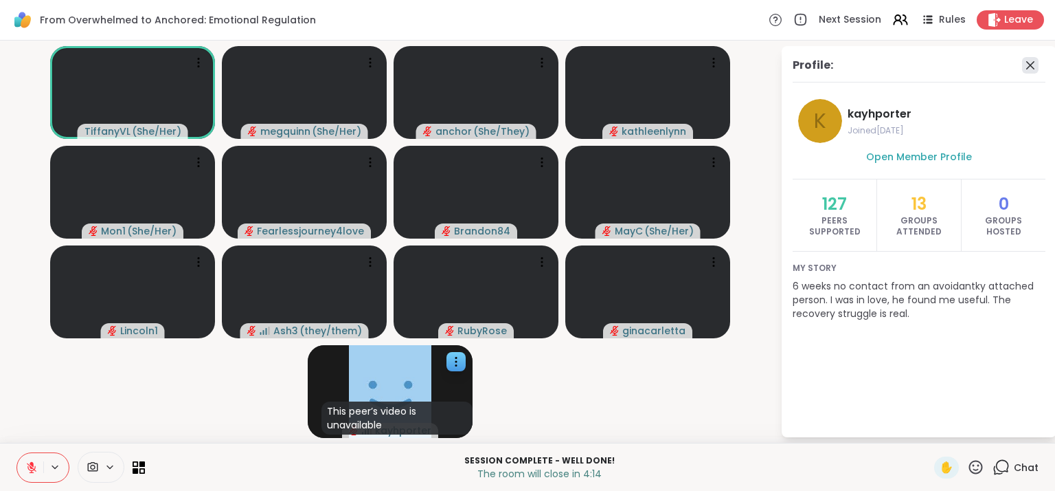
click at [1030, 65] on icon at bounding box center [1030, 65] width 8 height 8
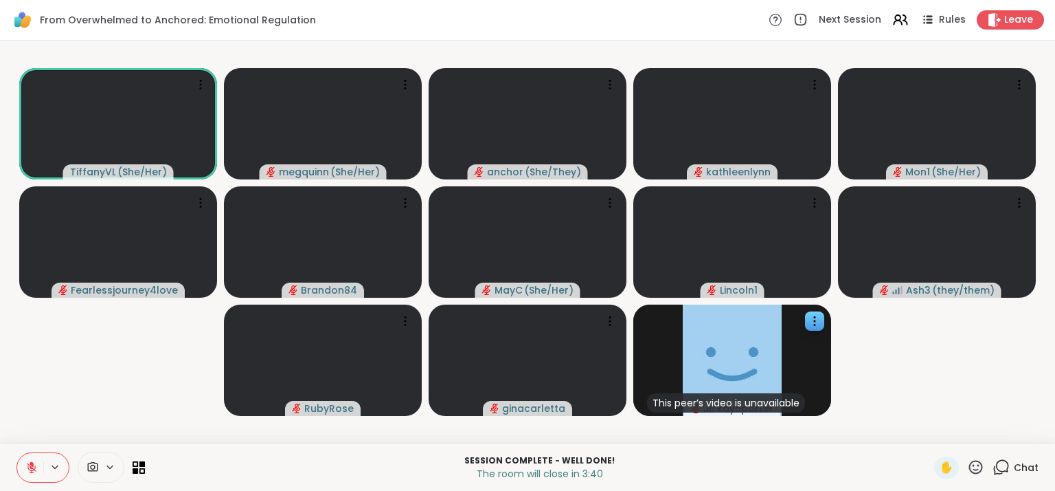
click at [993, 461] on icon at bounding box center [1001, 466] width 17 height 17
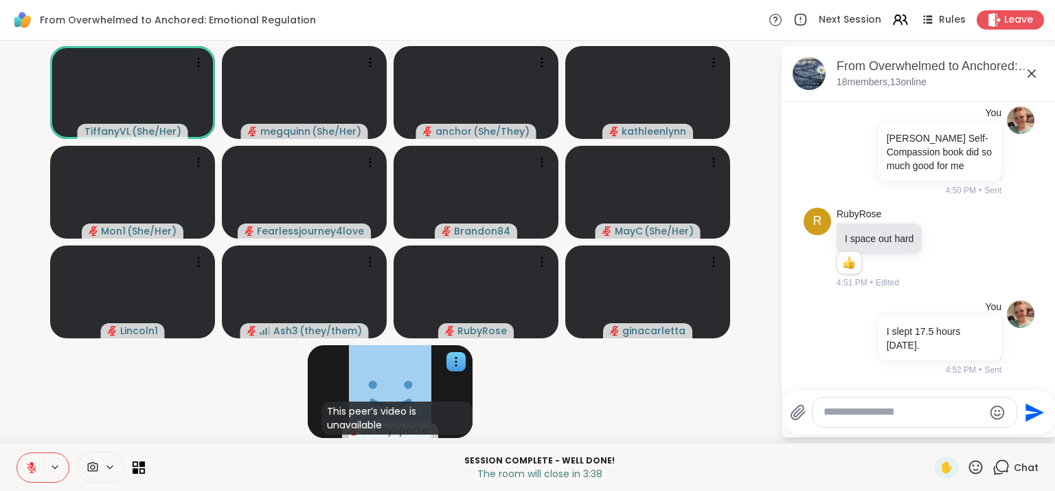
click at [875, 418] on textarea "Type your message" at bounding box center [904, 412] width 160 height 14
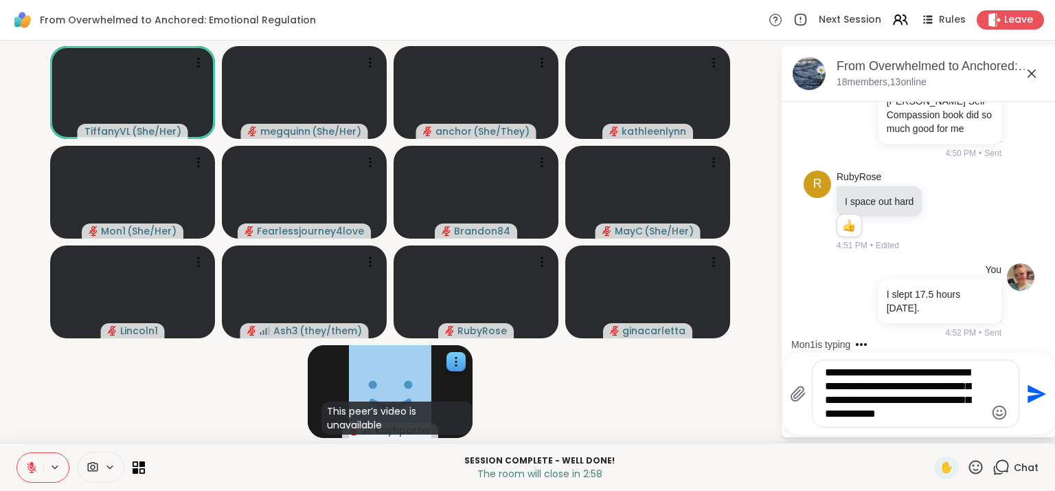
type textarea "**********"
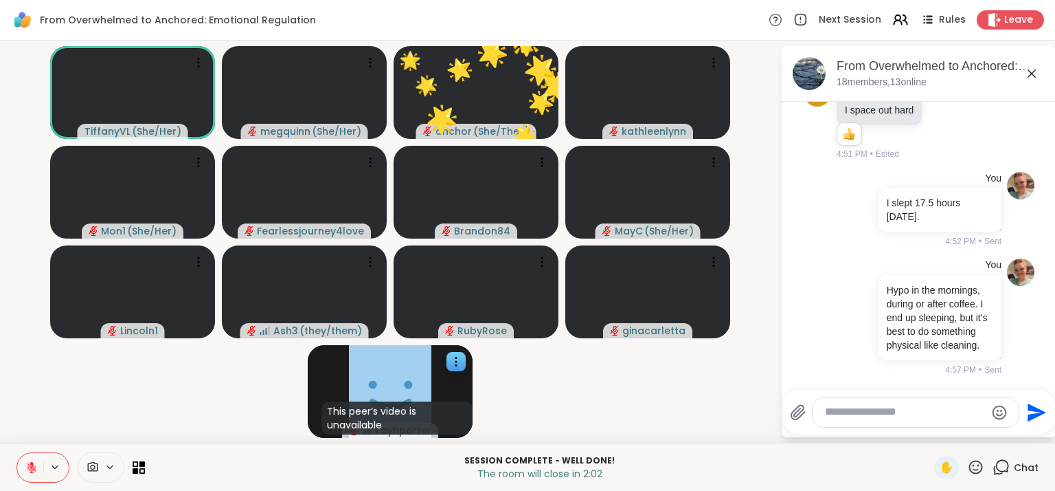
scroll to position [7056, 0]
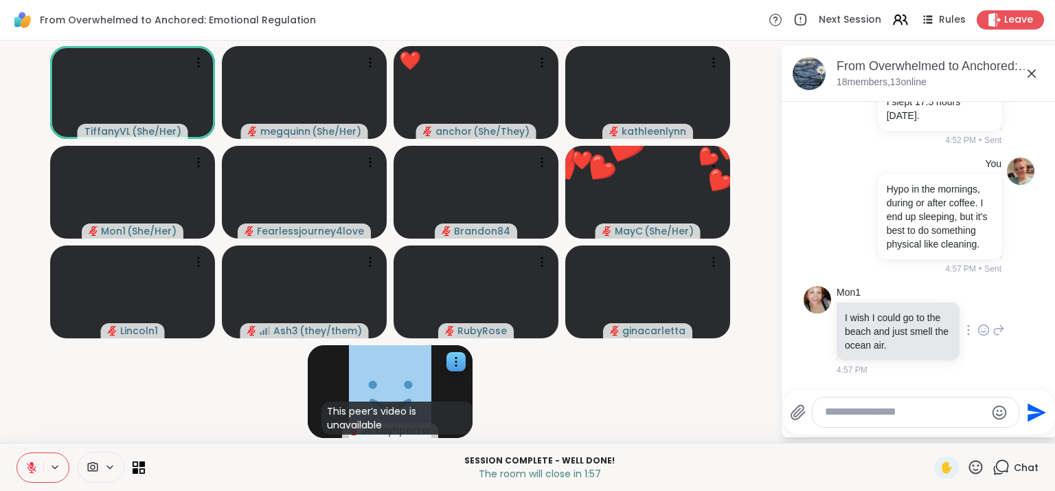
click at [978, 331] on icon at bounding box center [984, 330] width 12 height 14
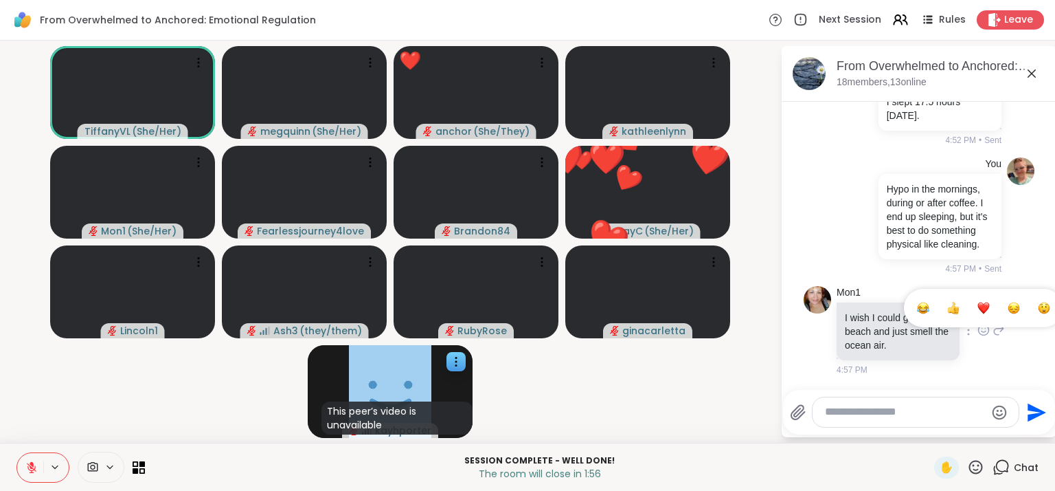
click at [978, 311] on div "Select Reaction: Heart" at bounding box center [984, 308] width 12 height 12
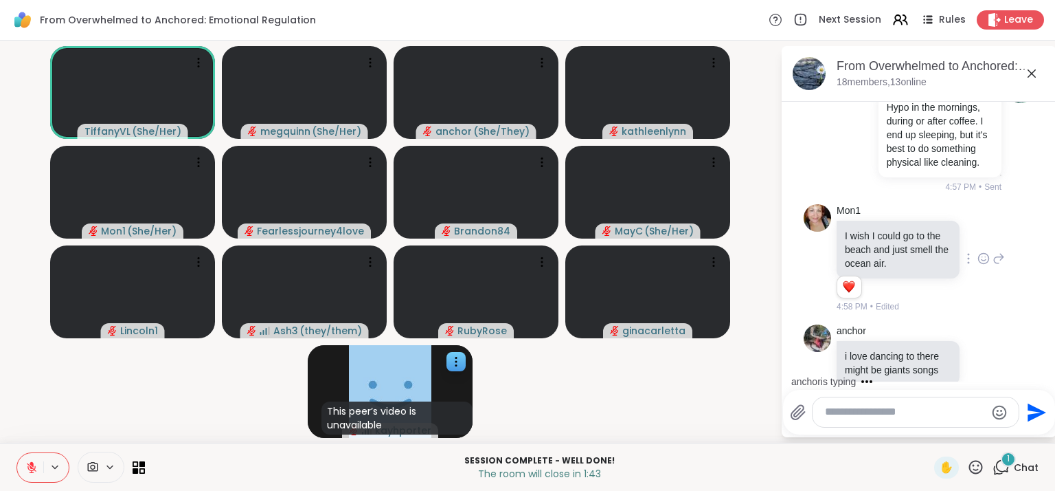
scroll to position [7176, 0]
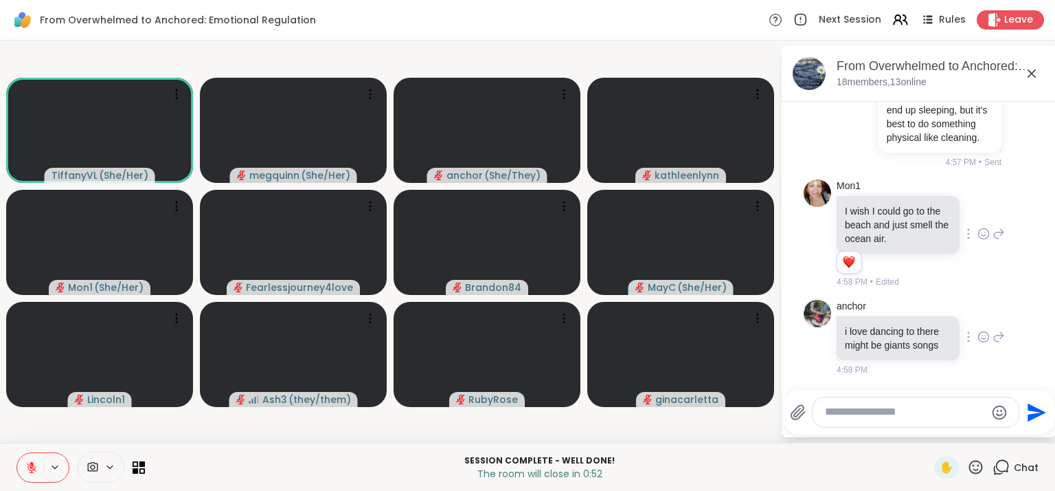
click at [982, 335] on icon at bounding box center [982, 335] width 0 height 0
click at [978, 308] on div "Select Reaction: Heart" at bounding box center [984, 314] width 12 height 12
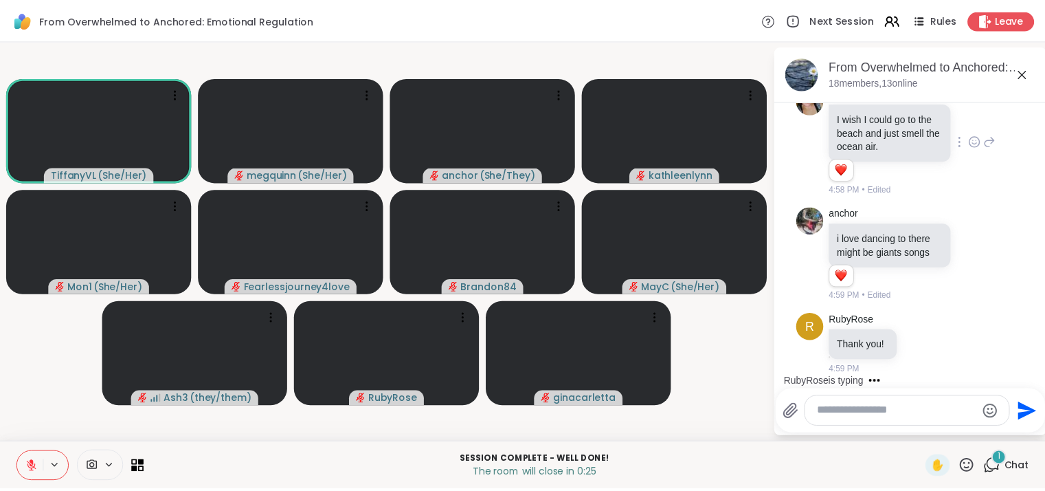
scroll to position [7269, 0]
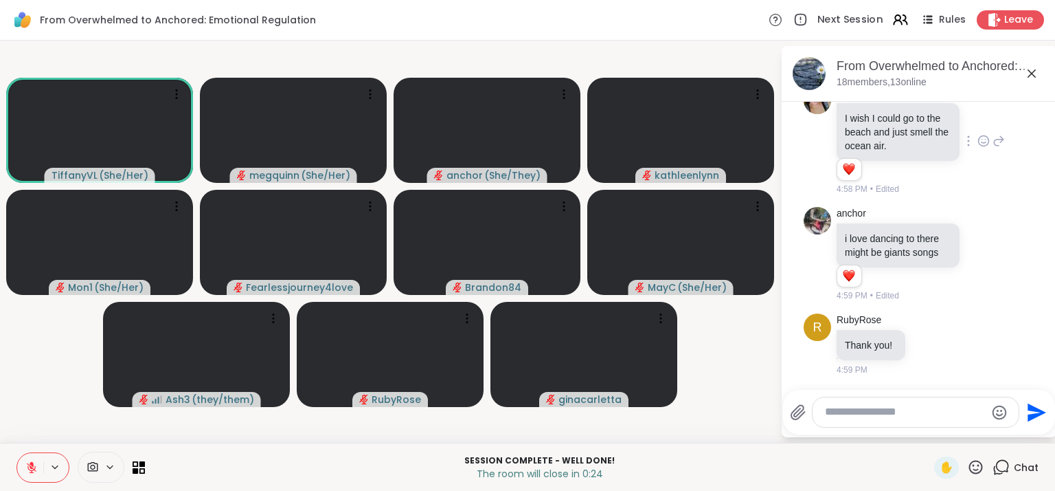
click at [848, 19] on span "Next Session" at bounding box center [851, 20] width 66 height 14
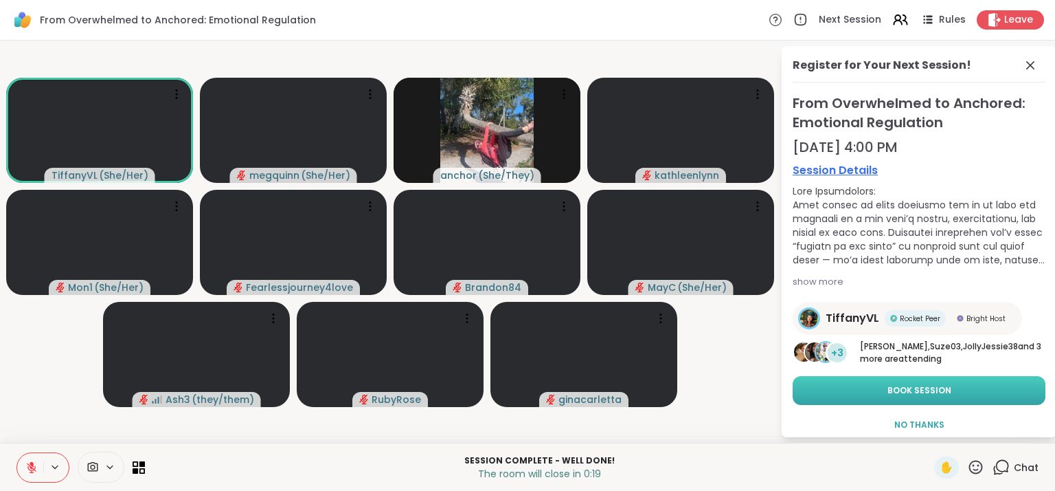
click at [944, 393] on button "Book Session" at bounding box center [919, 390] width 253 height 29
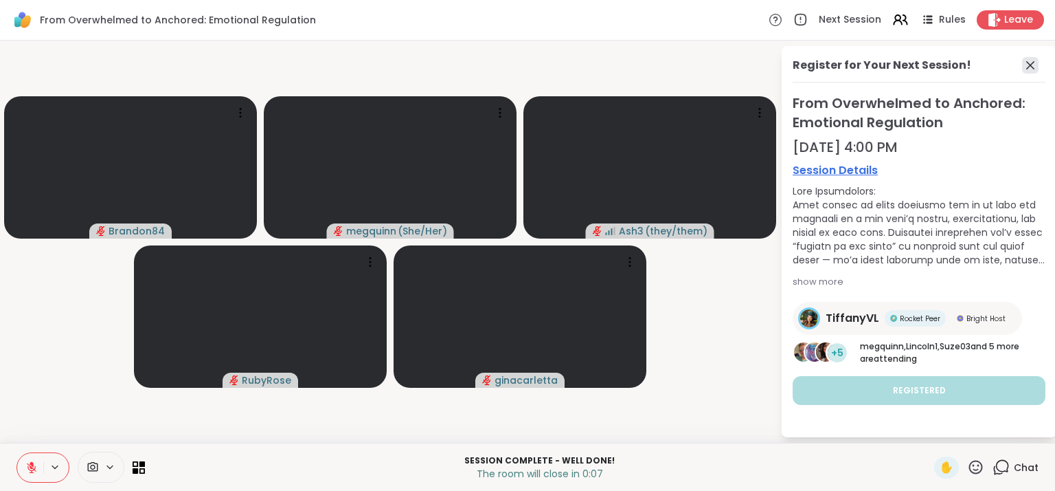
click at [1033, 68] on icon at bounding box center [1030, 65] width 16 height 16
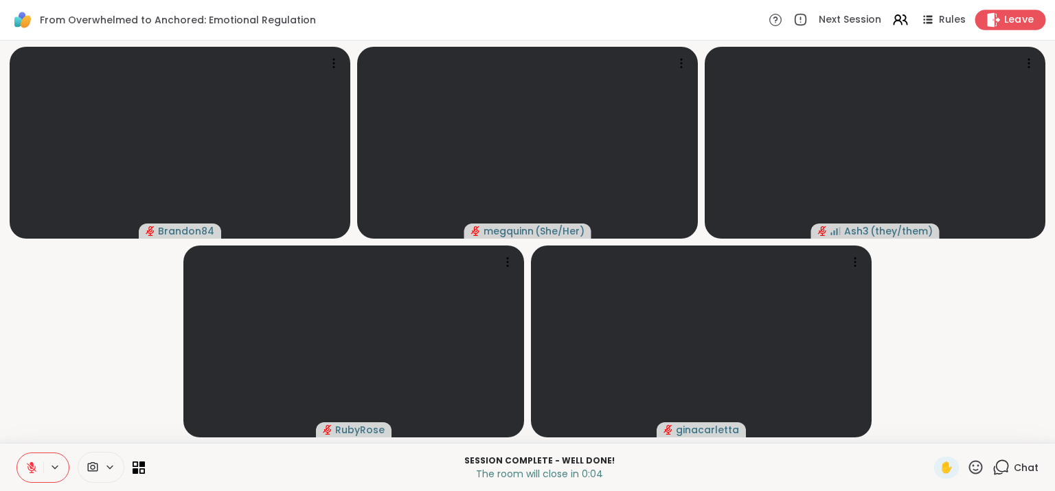
click at [1006, 21] on span "Leave" at bounding box center [1019, 20] width 30 height 14
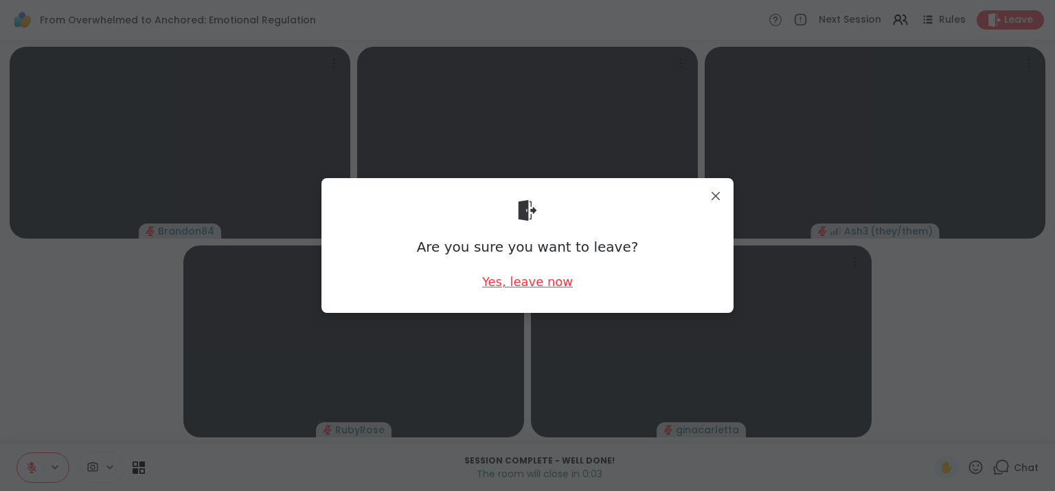
click at [547, 280] on div "Yes, leave now" at bounding box center [527, 281] width 91 height 17
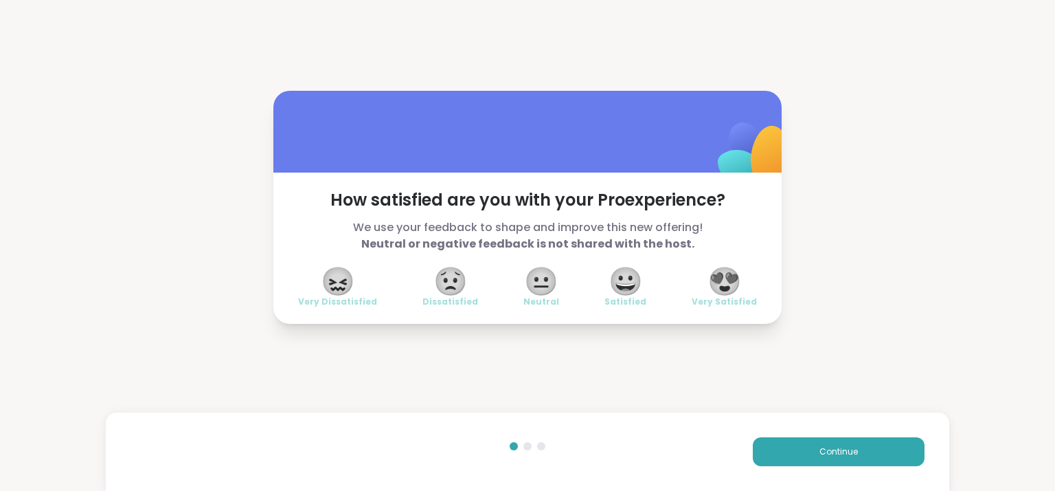
click at [722, 289] on span "😍" at bounding box center [725, 281] width 34 height 25
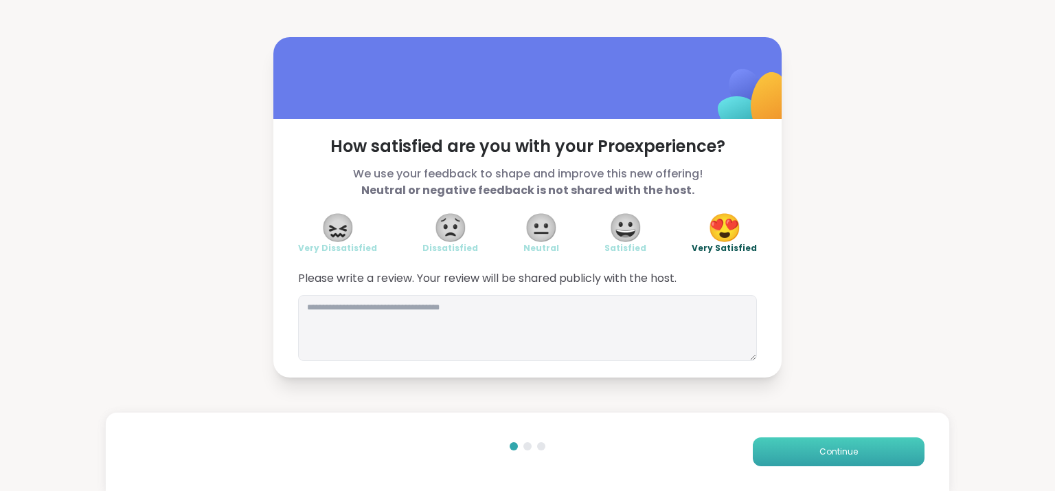
click at [823, 442] on button "Continue" at bounding box center [839, 451] width 172 height 29
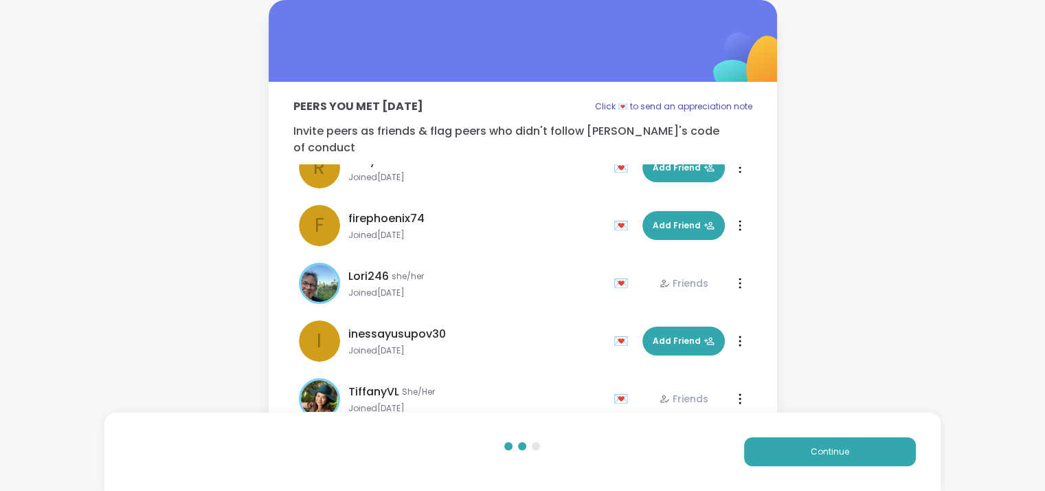
scroll to position [734, 0]
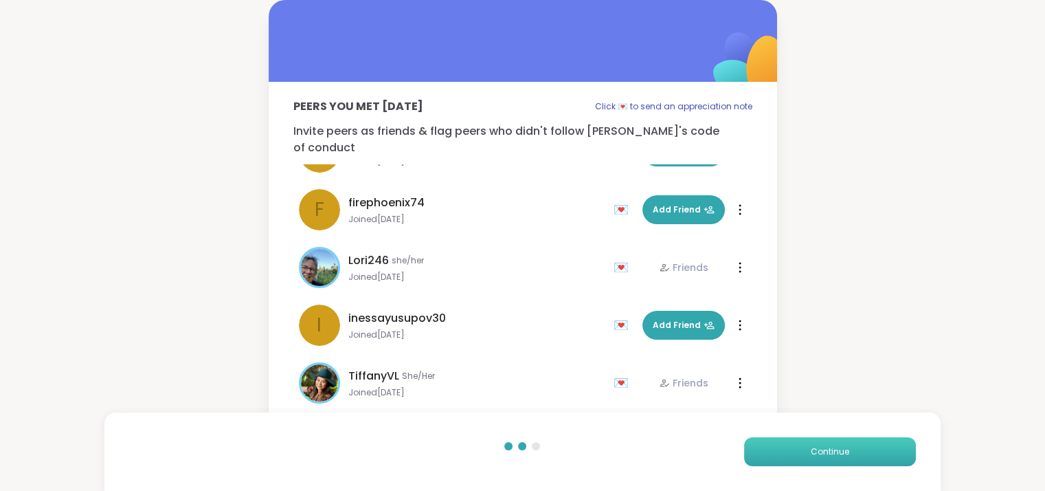
click at [850, 445] on button "Continue" at bounding box center [830, 451] width 172 height 29
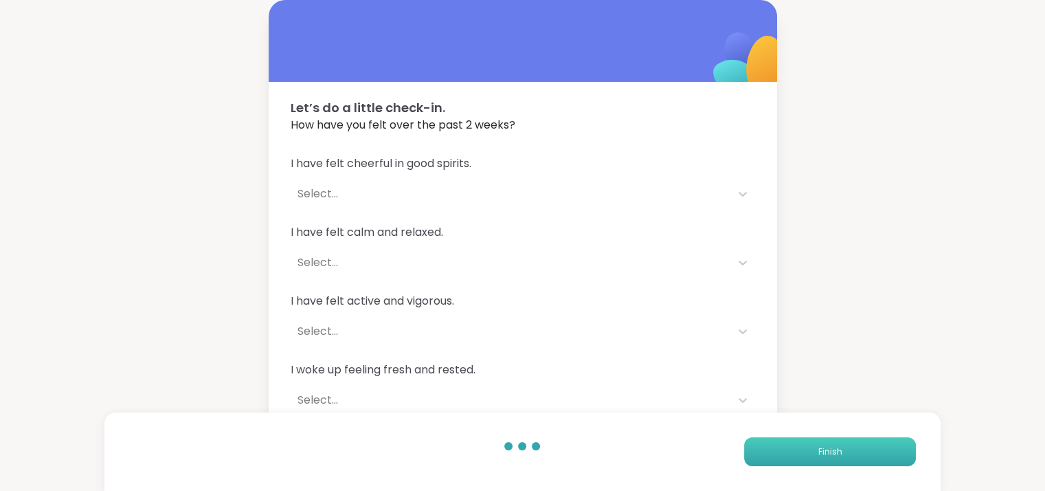
click at [844, 461] on button "Finish" at bounding box center [830, 451] width 172 height 29
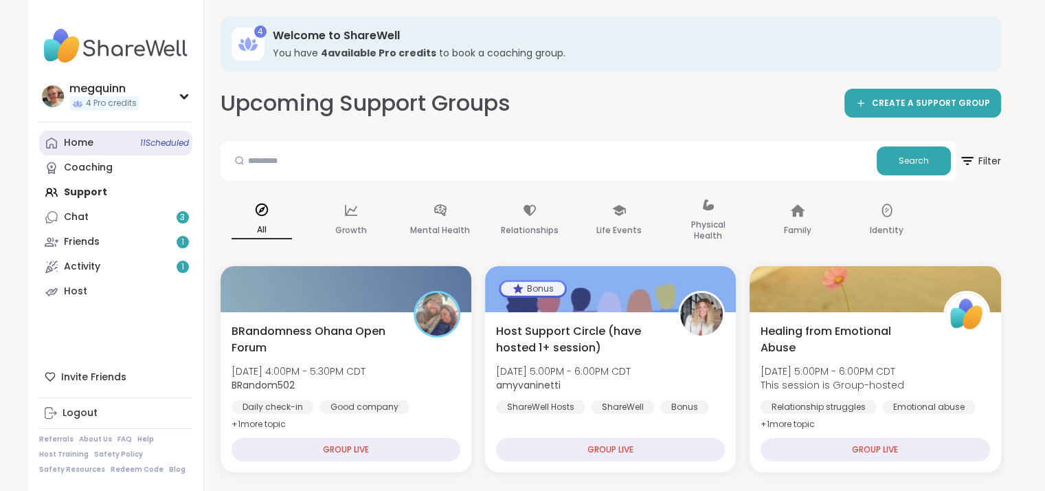
click at [82, 150] on link "Home 11 Scheduled" at bounding box center [115, 143] width 153 height 25
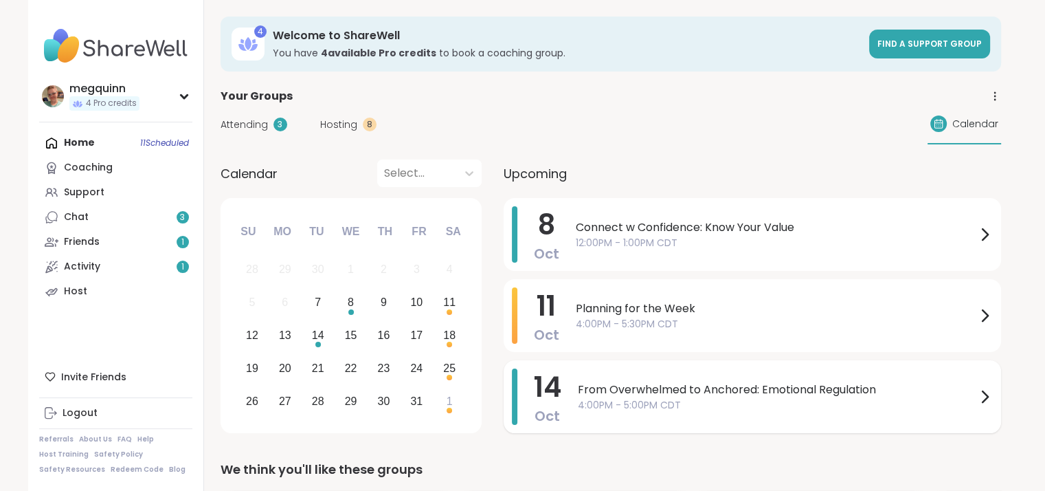
click at [700, 389] on span "From Overwhelmed to Anchored: Emotional Regulation" at bounding box center [777, 389] width 398 height 16
